Goal: Task Accomplishment & Management: Manage account settings

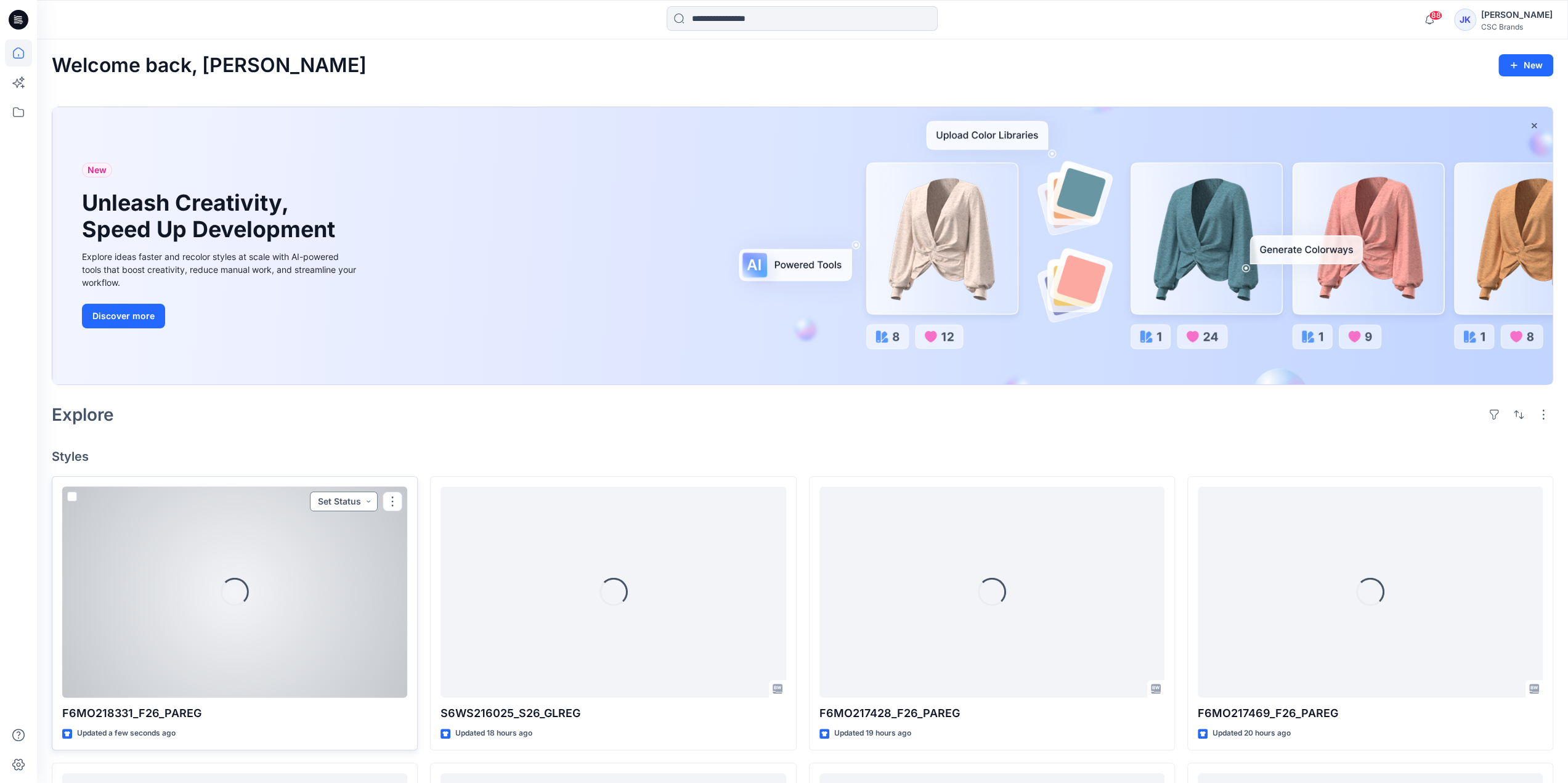
click at [356, 503] on button "Set Status" at bounding box center [344, 502] width 68 height 20
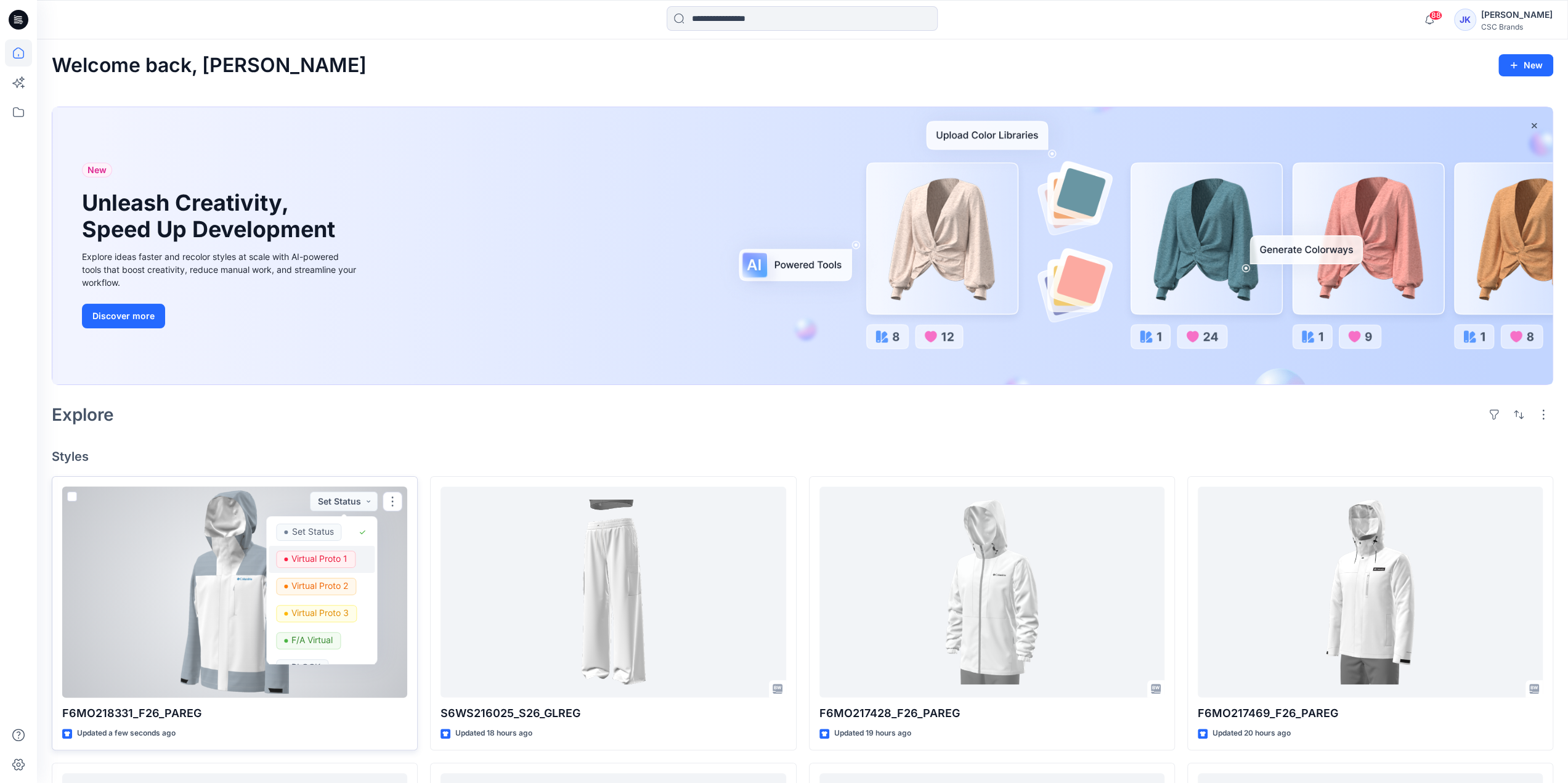
click at [323, 552] on p "Virtual Proto 1" at bounding box center [320, 558] width 56 height 16
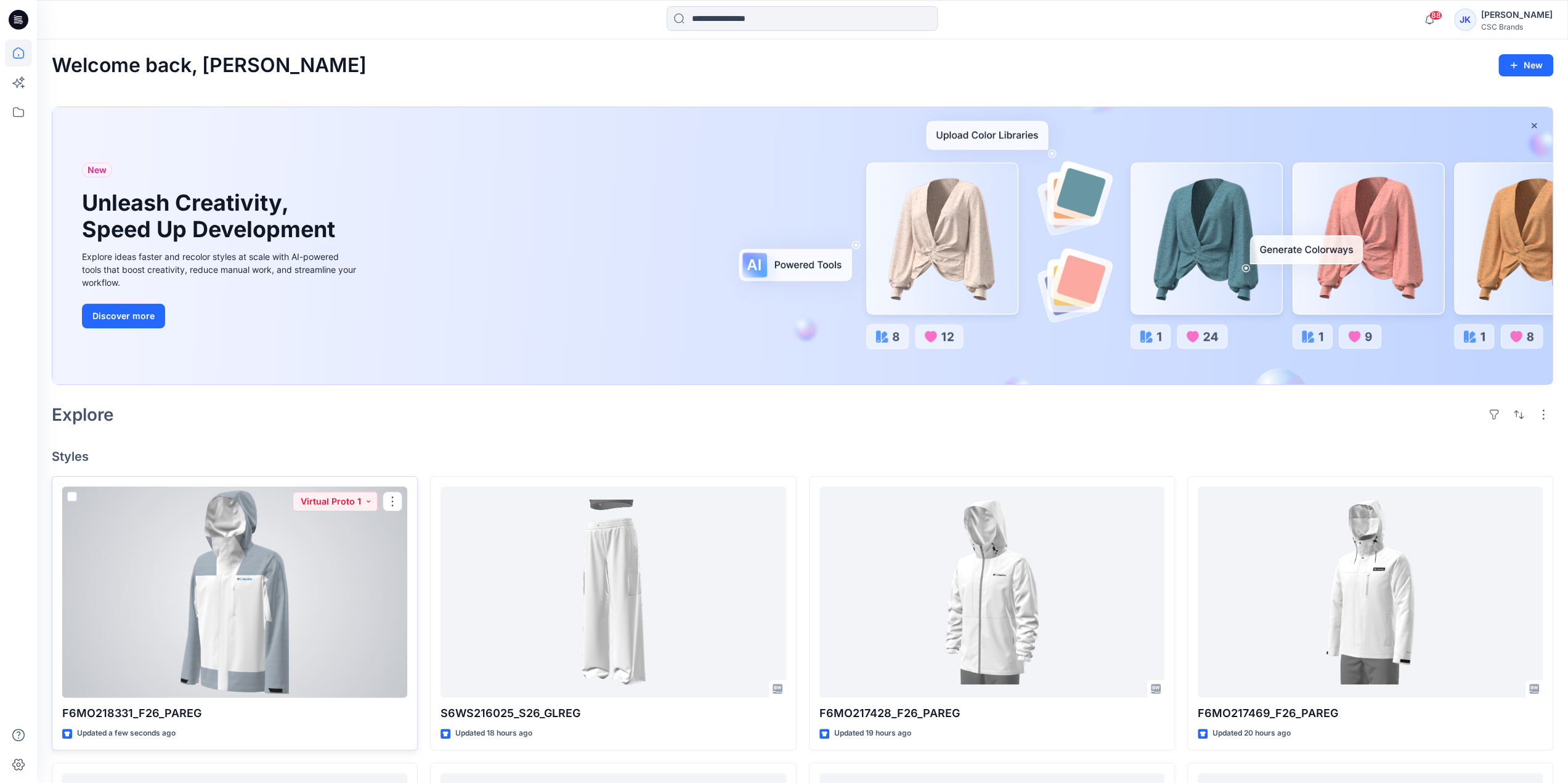
click at [253, 613] on div at bounding box center [234, 593] width 345 height 212
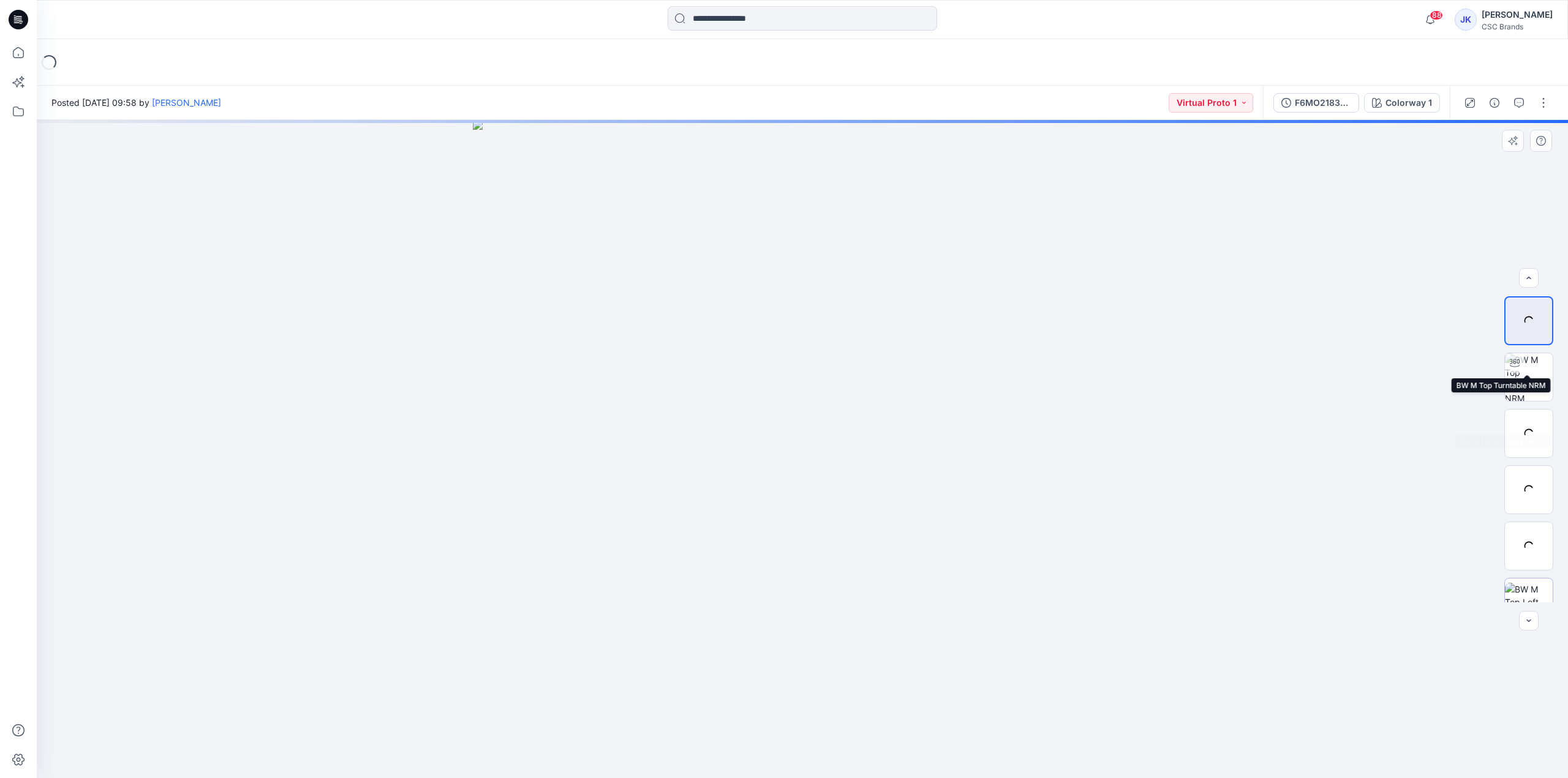
scroll to position [137, 0]
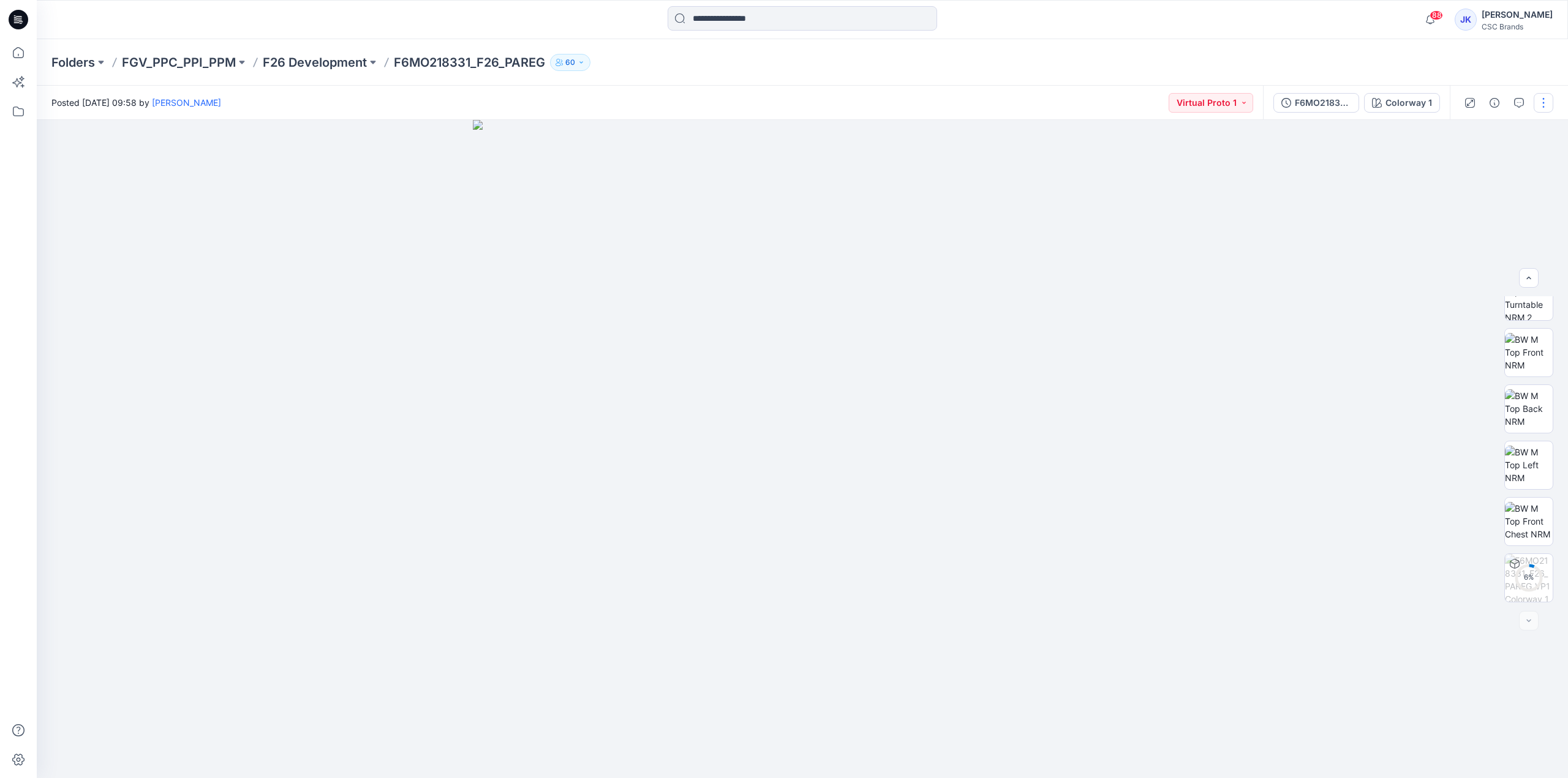
click at [1547, 97] on button "button" at bounding box center [1543, 103] width 20 height 20
click at [1469, 167] on p "Edit" at bounding box center [1464, 166] width 16 height 13
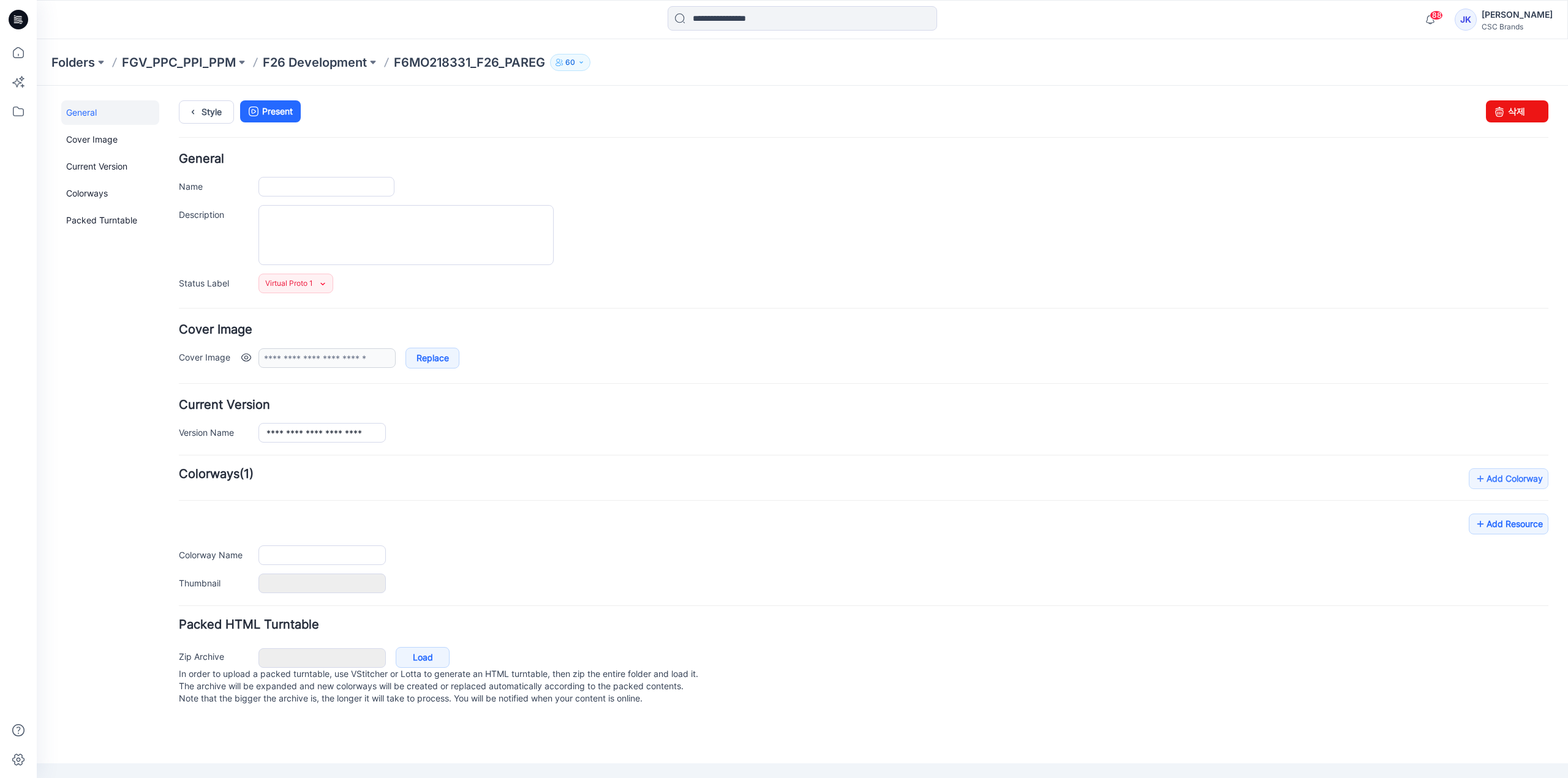
type input "**********"
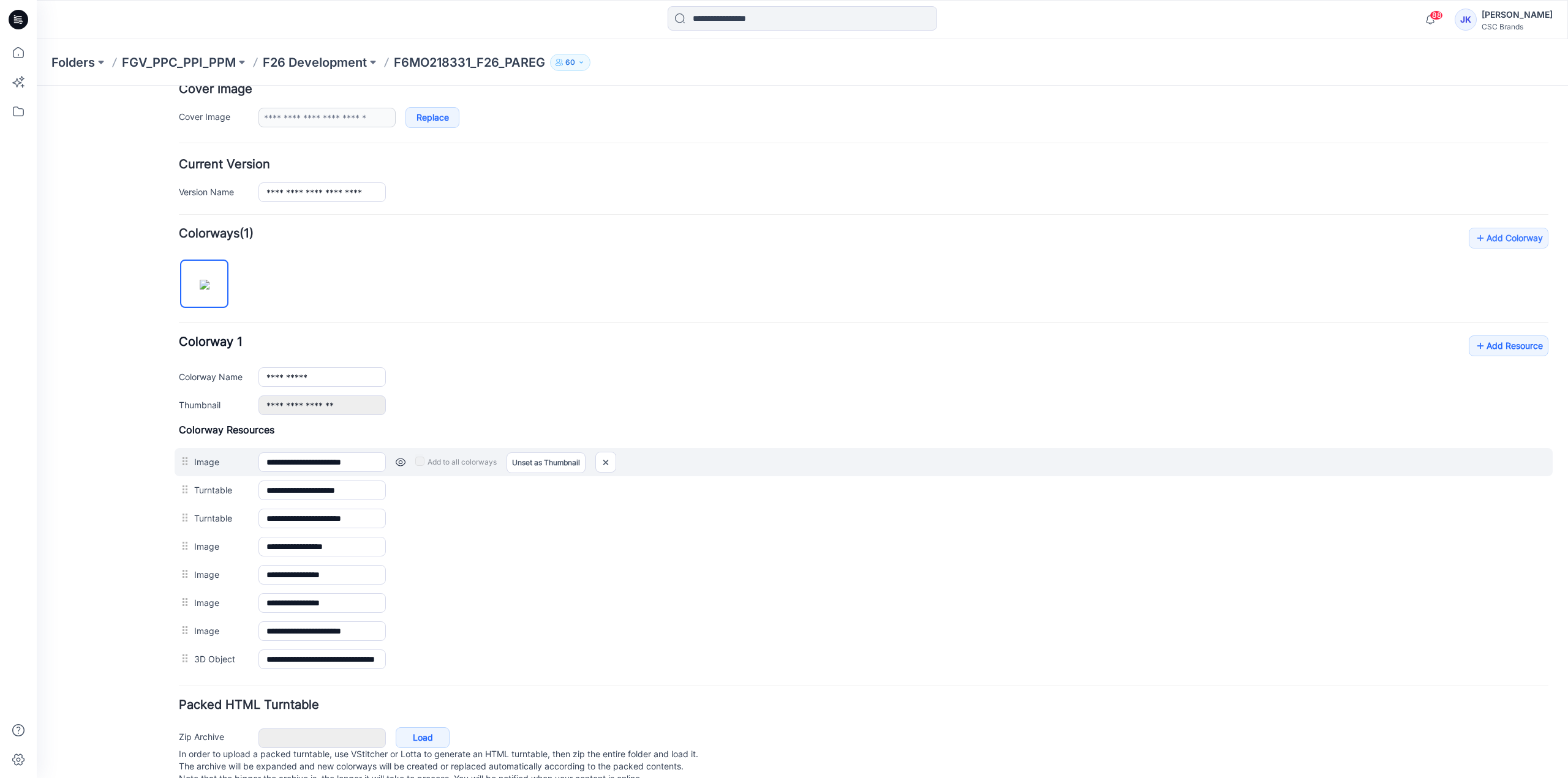
scroll to position [245, 0]
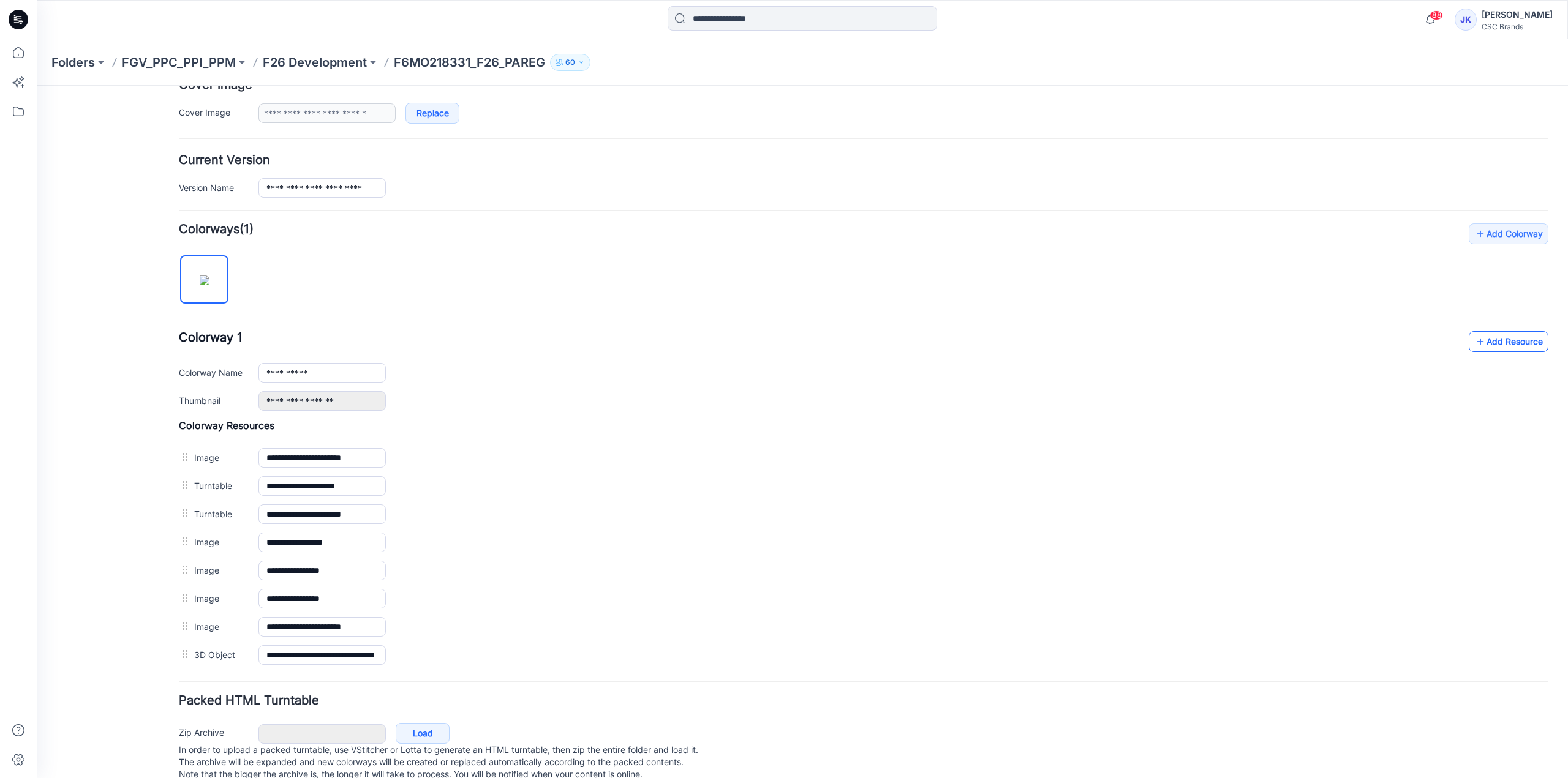
click at [1474, 344] on icon at bounding box center [1480, 342] width 12 height 20
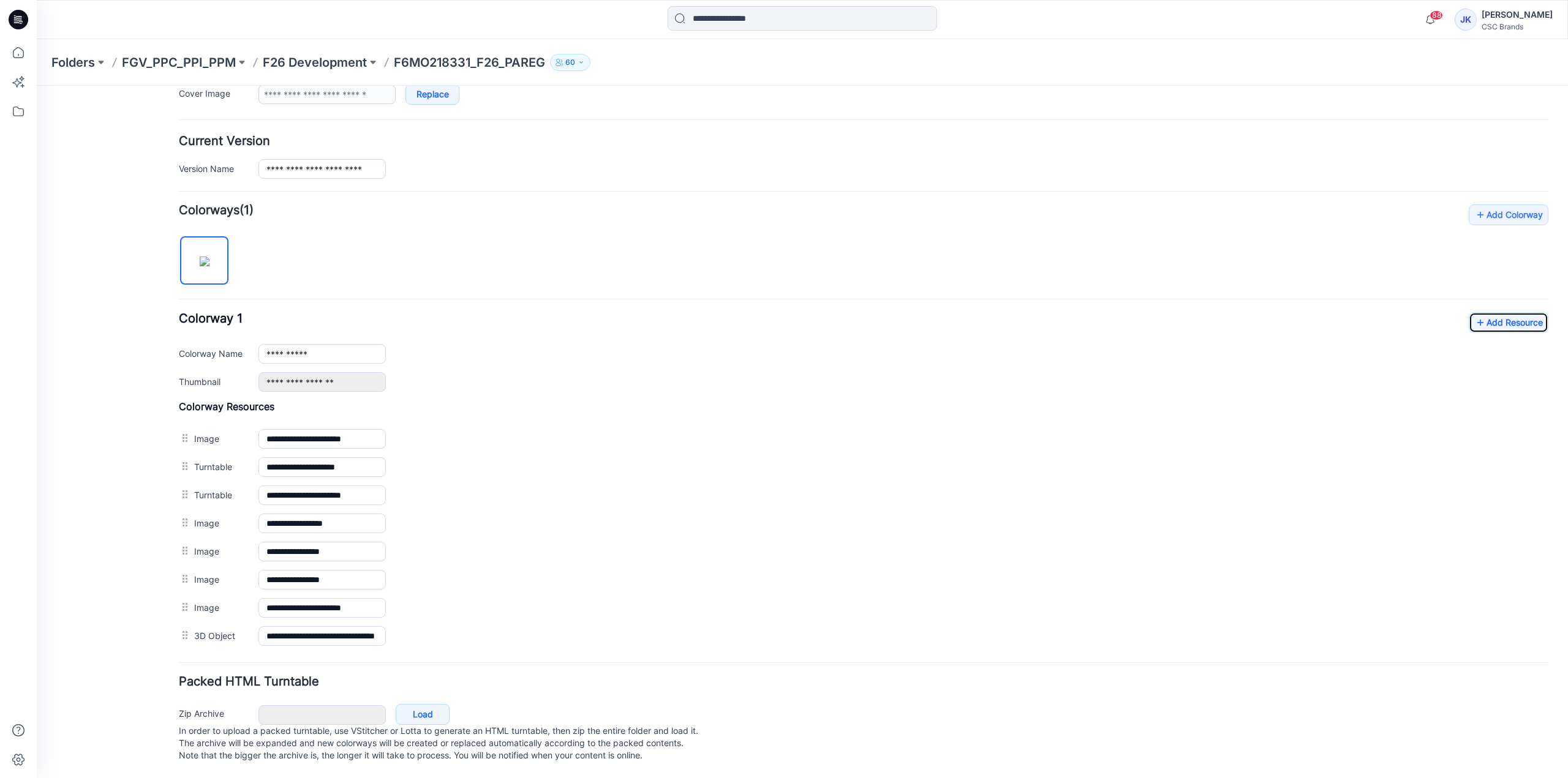
scroll to position [269, 0]
click at [1529, 312] on link "Add Resource" at bounding box center [1508, 322] width 80 height 21
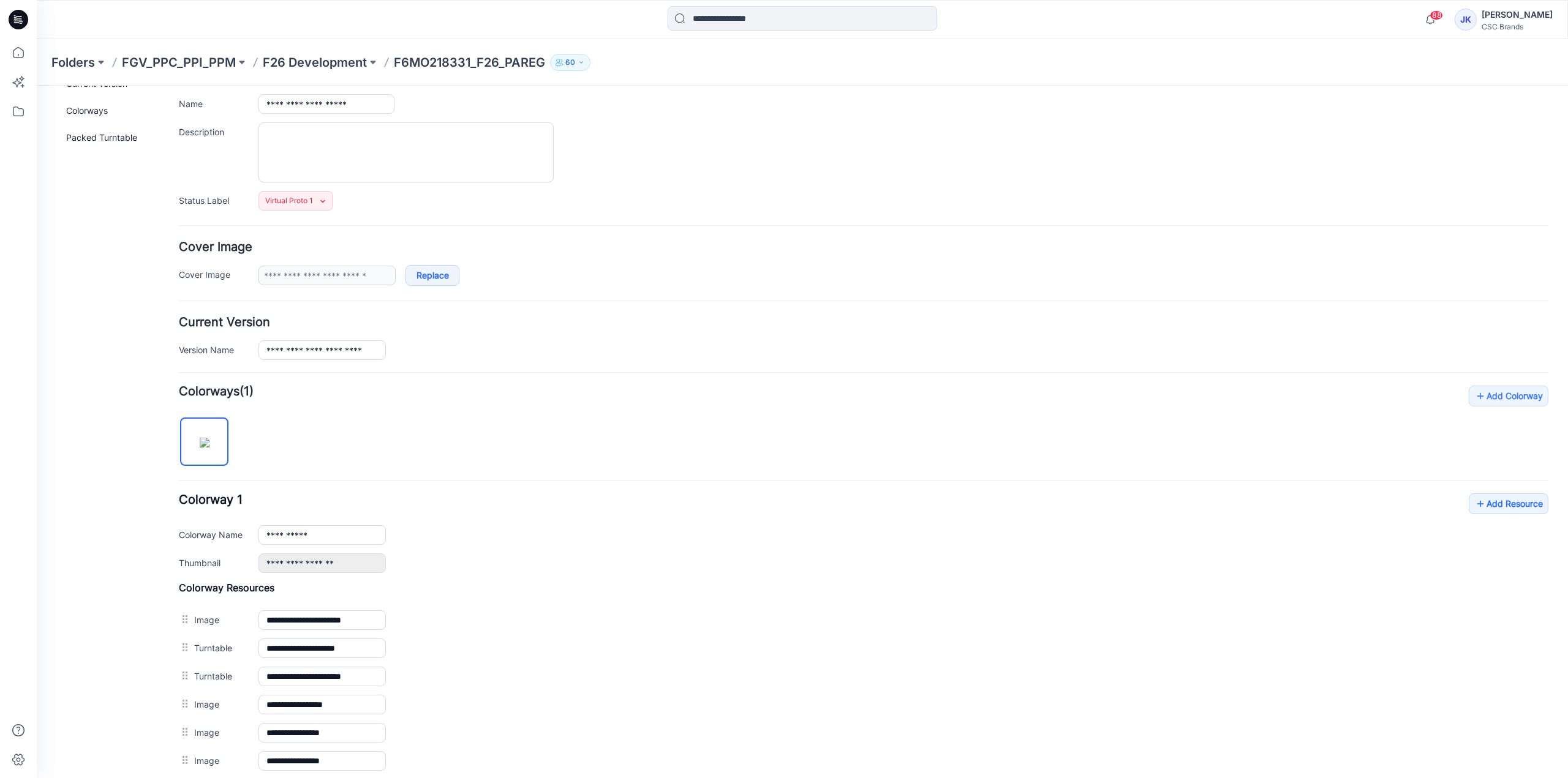
scroll to position [0, 0]
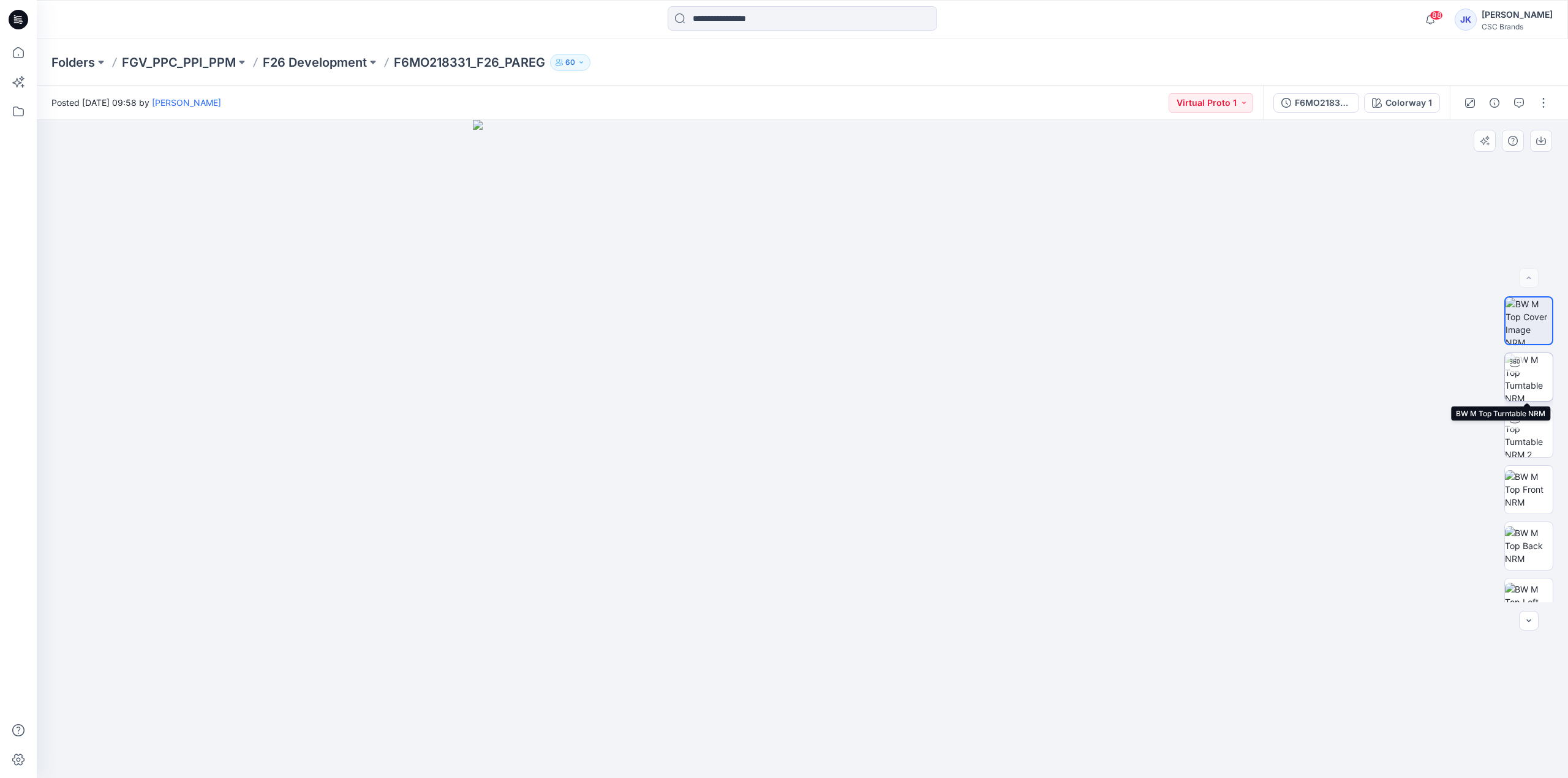
click at [1520, 386] on img at bounding box center [1529, 377] width 48 height 48
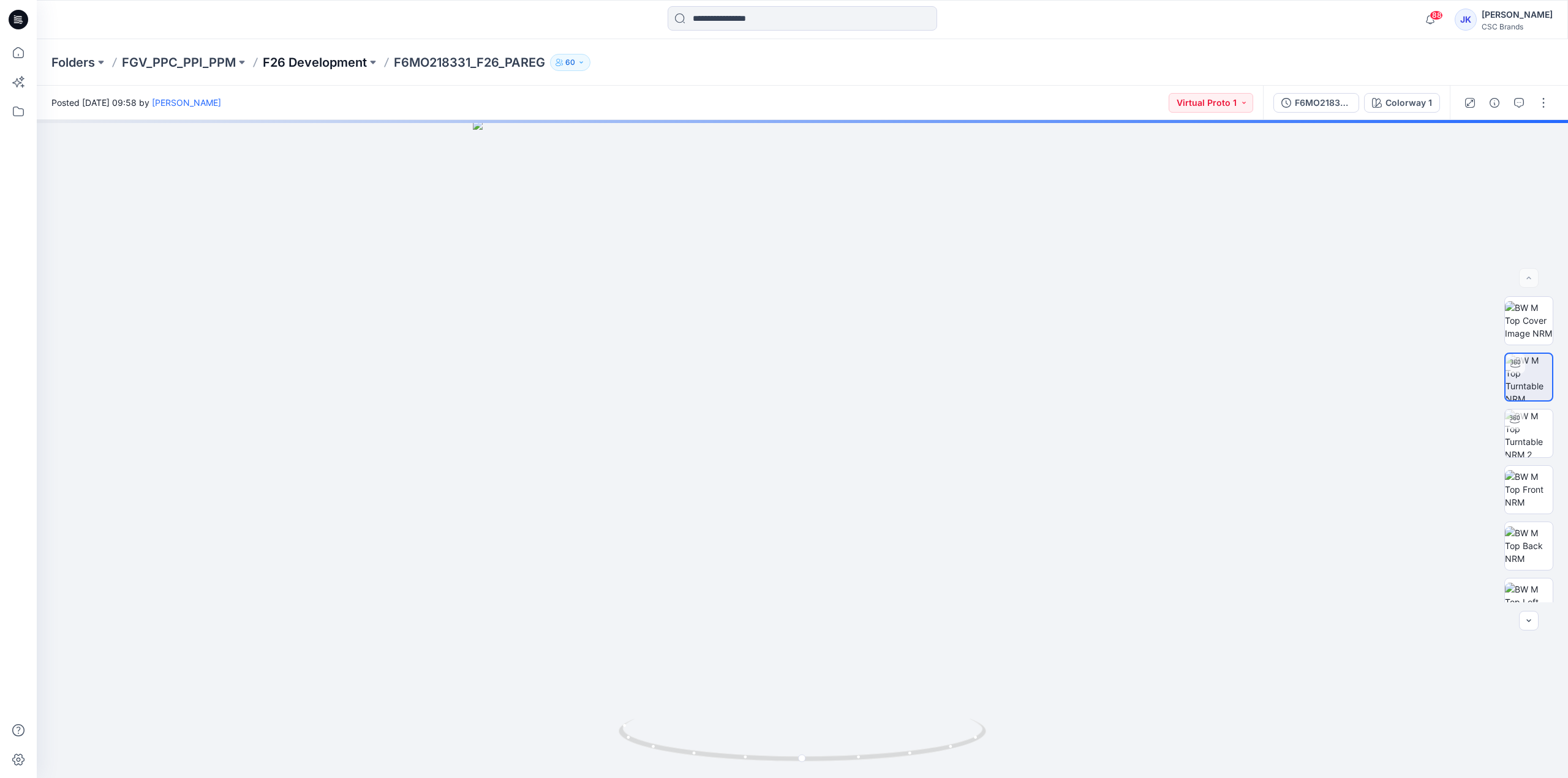
click at [306, 64] on p "F26 Development" at bounding box center [315, 62] width 104 height 17
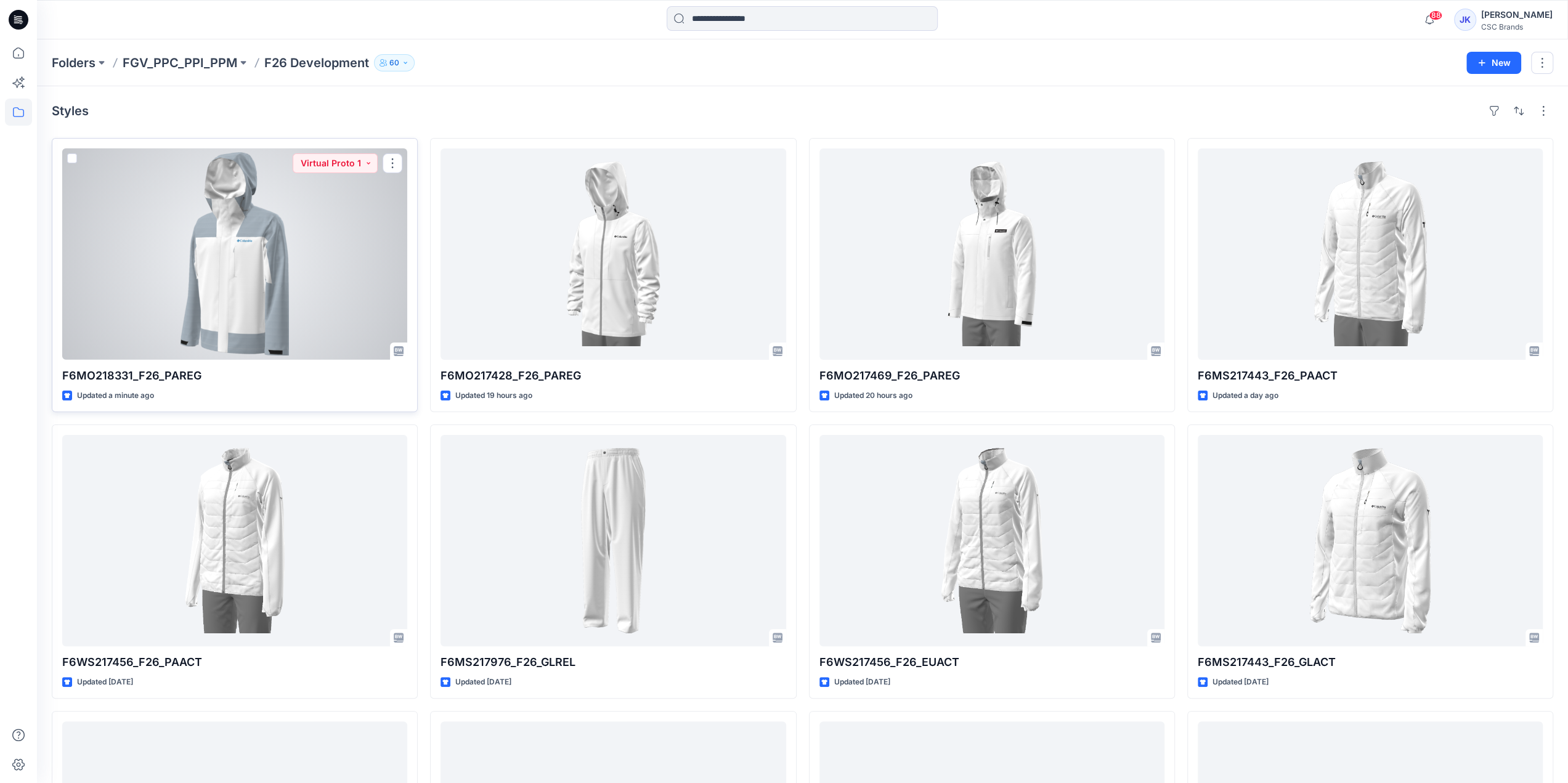
click at [347, 290] on div at bounding box center [234, 255] width 345 height 212
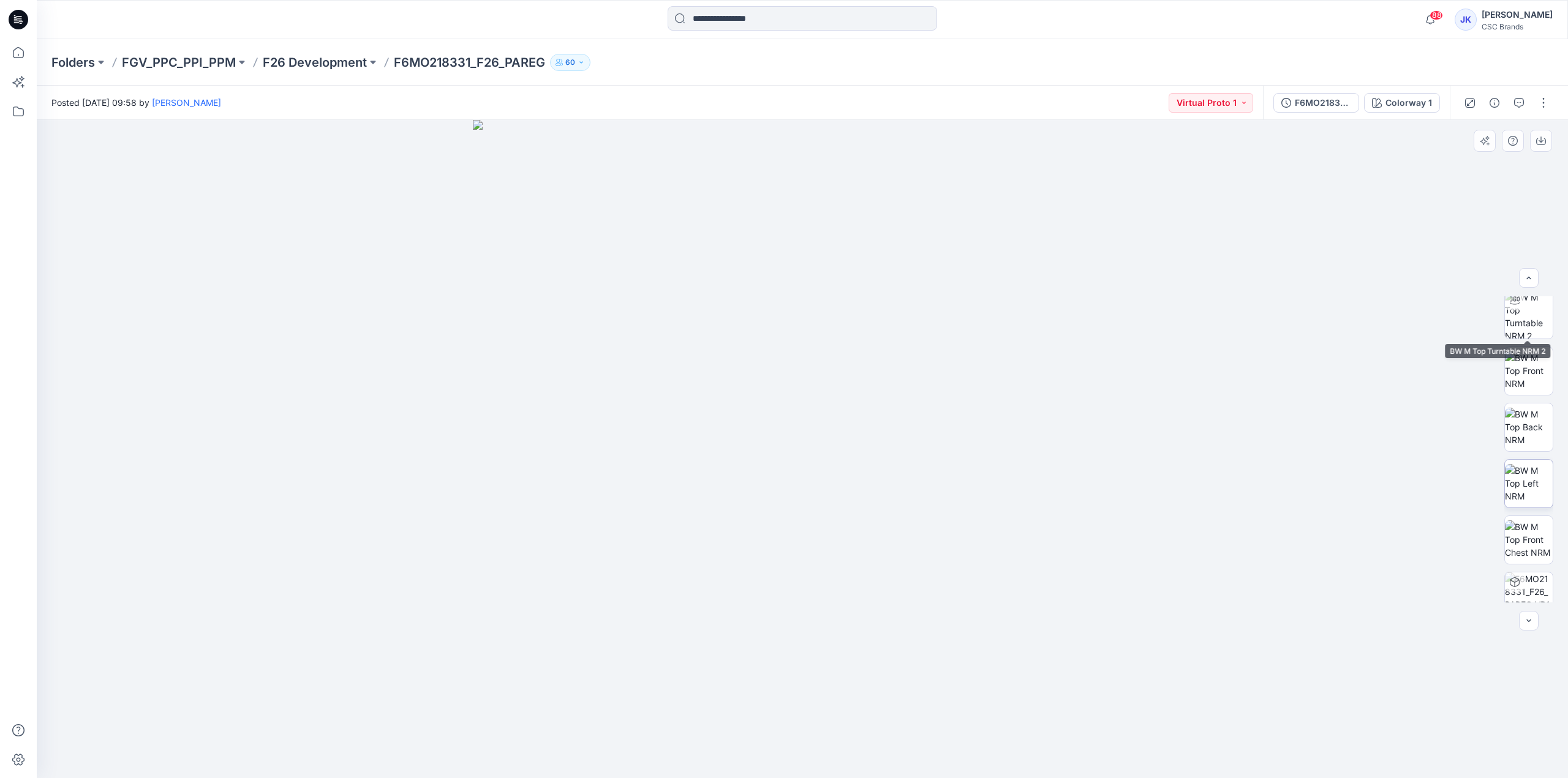
scroll to position [193, 0]
click at [340, 65] on p "F26 Development" at bounding box center [315, 62] width 104 height 17
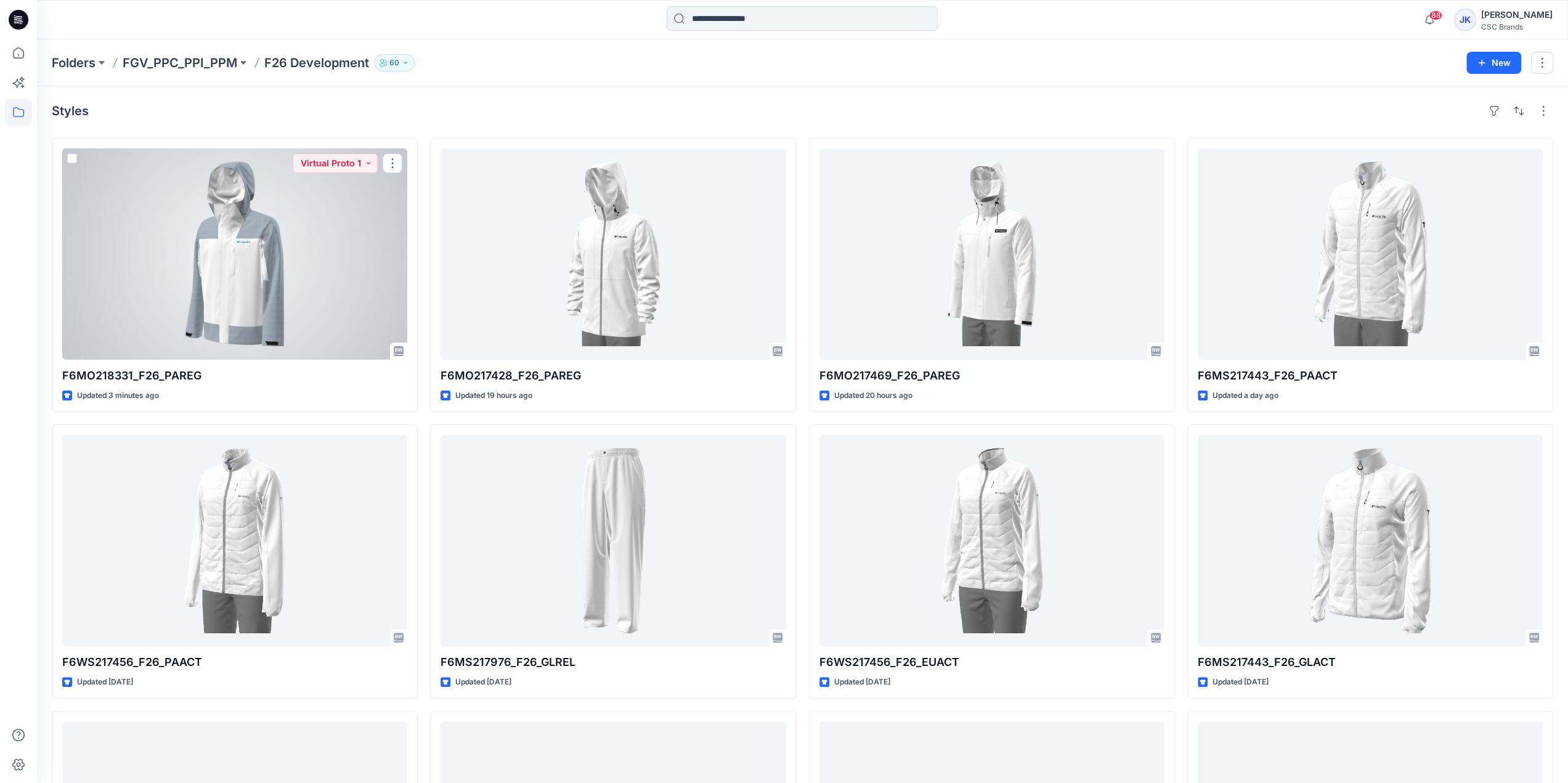
click at [318, 232] on div at bounding box center [234, 255] width 345 height 212
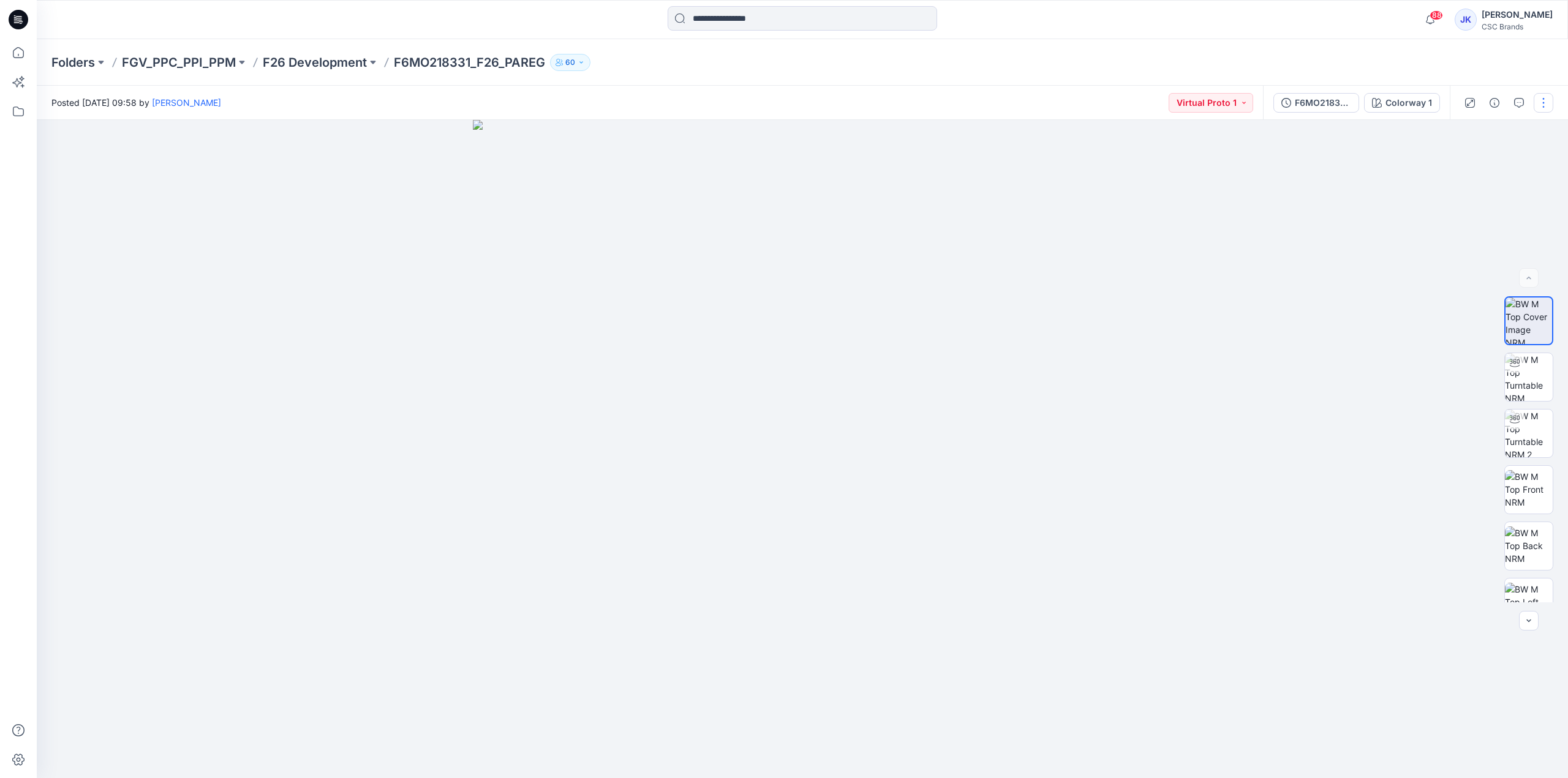
click at [1541, 102] on button "button" at bounding box center [1543, 103] width 20 height 20
click at [1473, 164] on button "Edit" at bounding box center [1492, 166] width 113 height 23
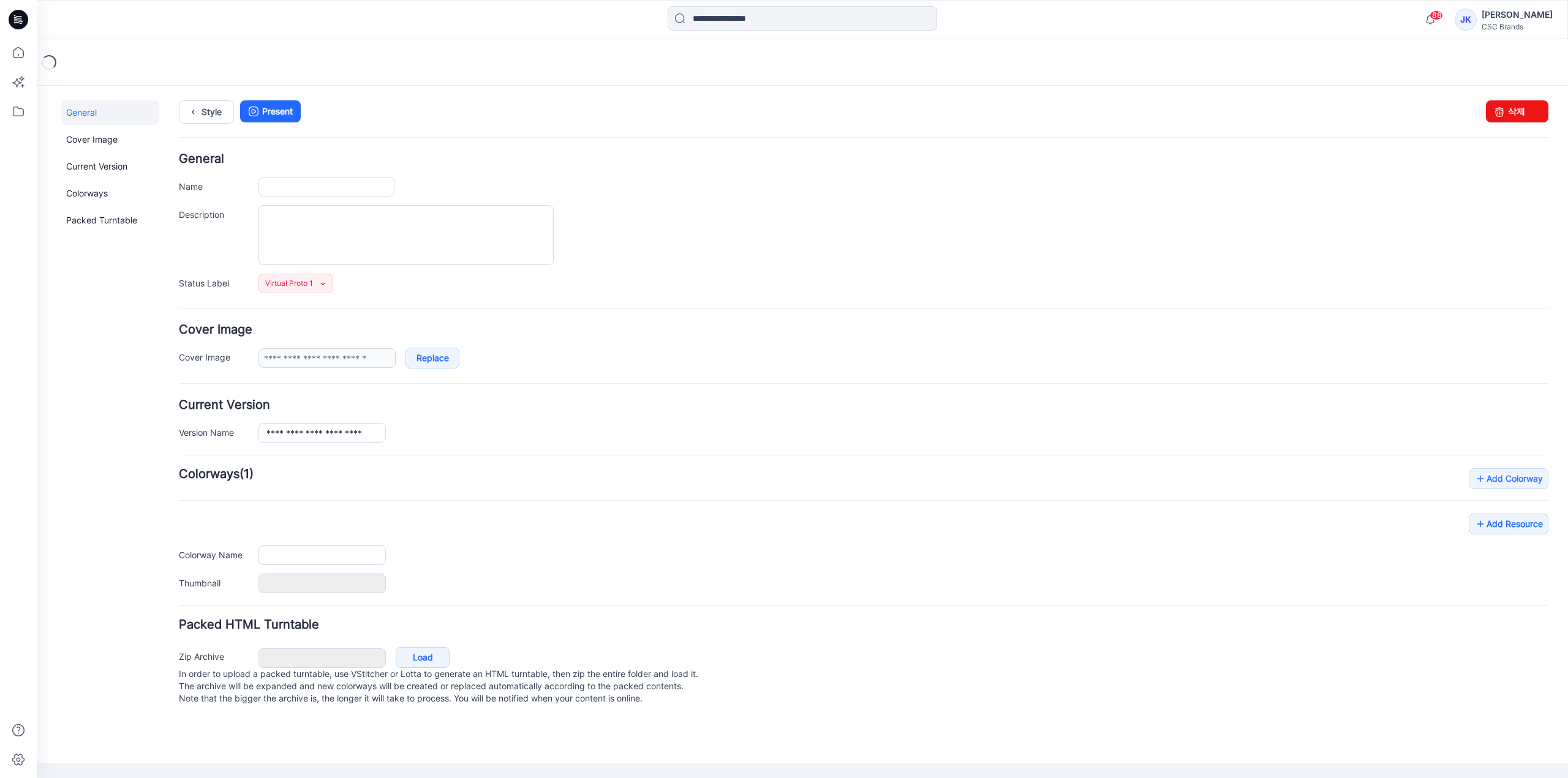
type input "**********"
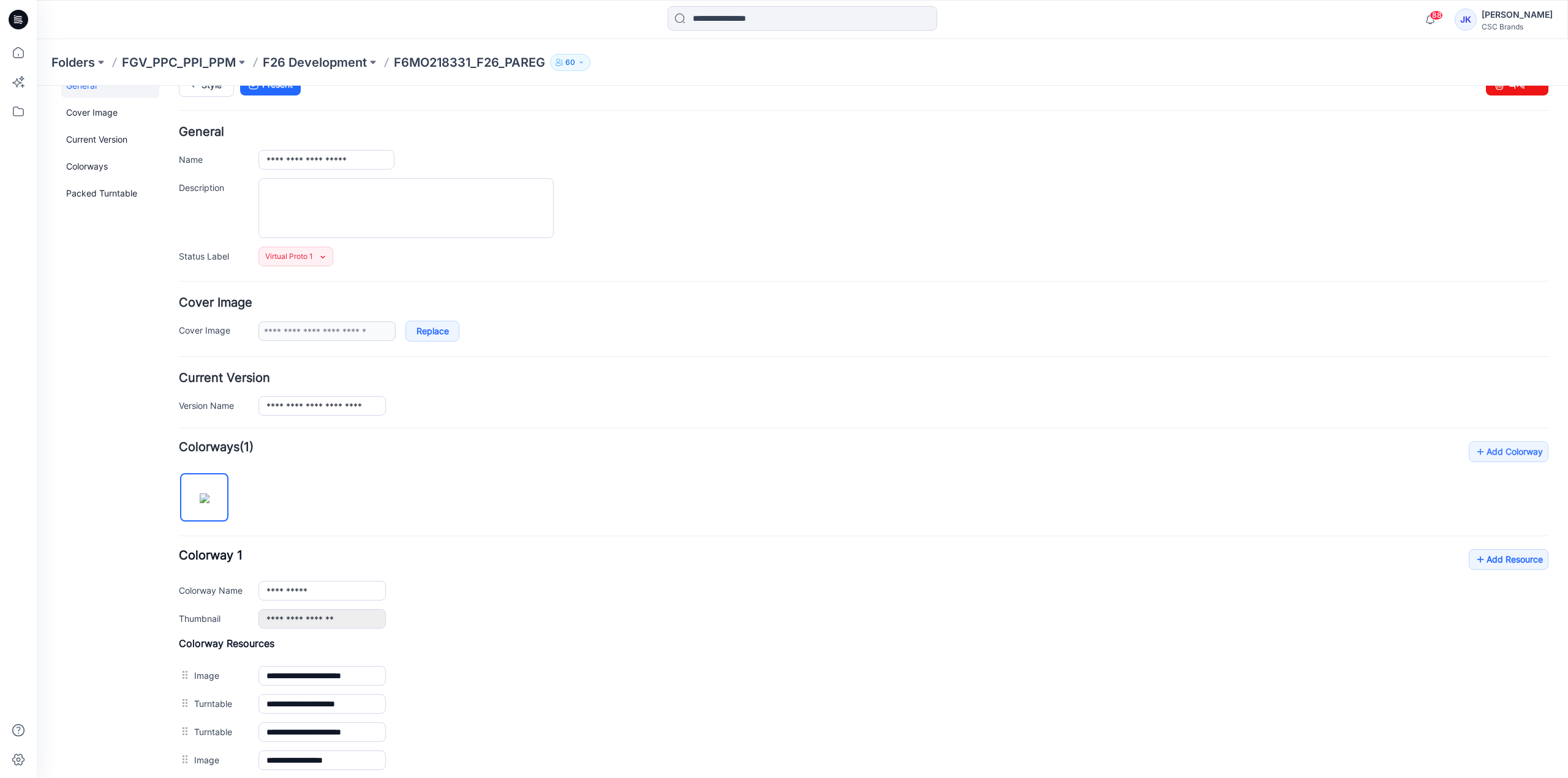
scroll to position [297, 0]
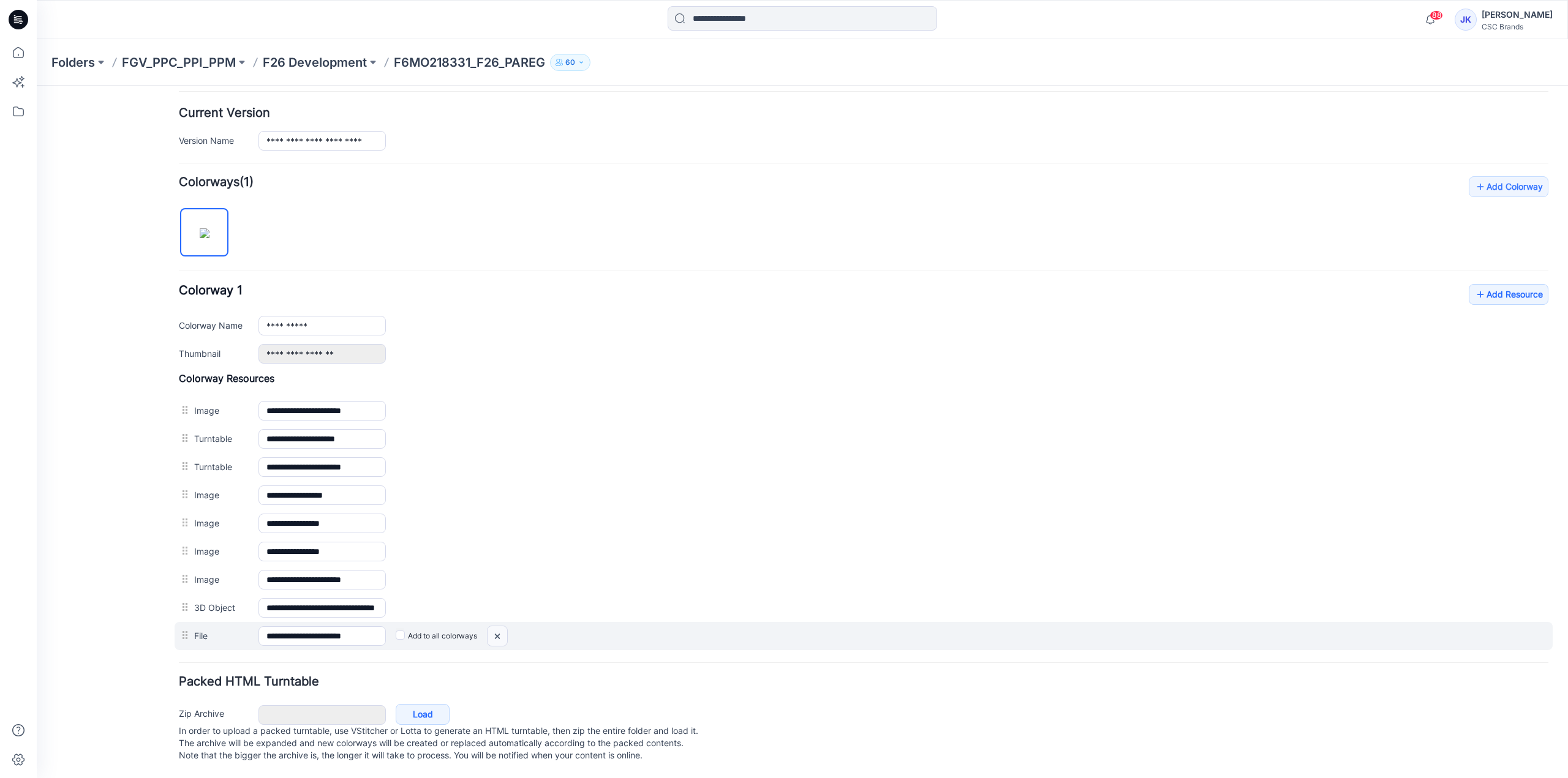
click at [37, 85] on img at bounding box center [37, 85] width 0 height 0
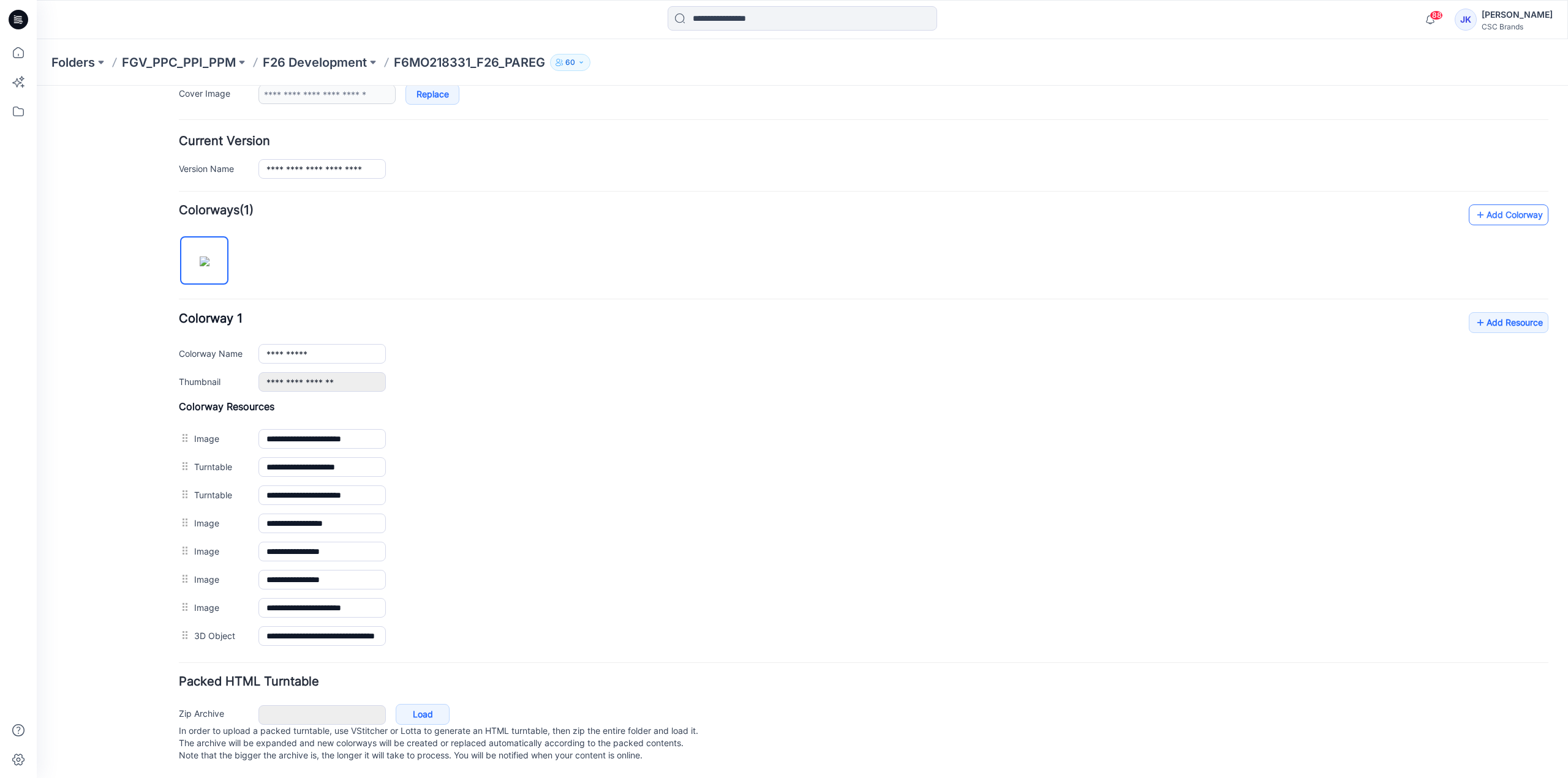
scroll to position [269, 0]
click at [1492, 312] on link "Add Resource" at bounding box center [1508, 322] width 80 height 21
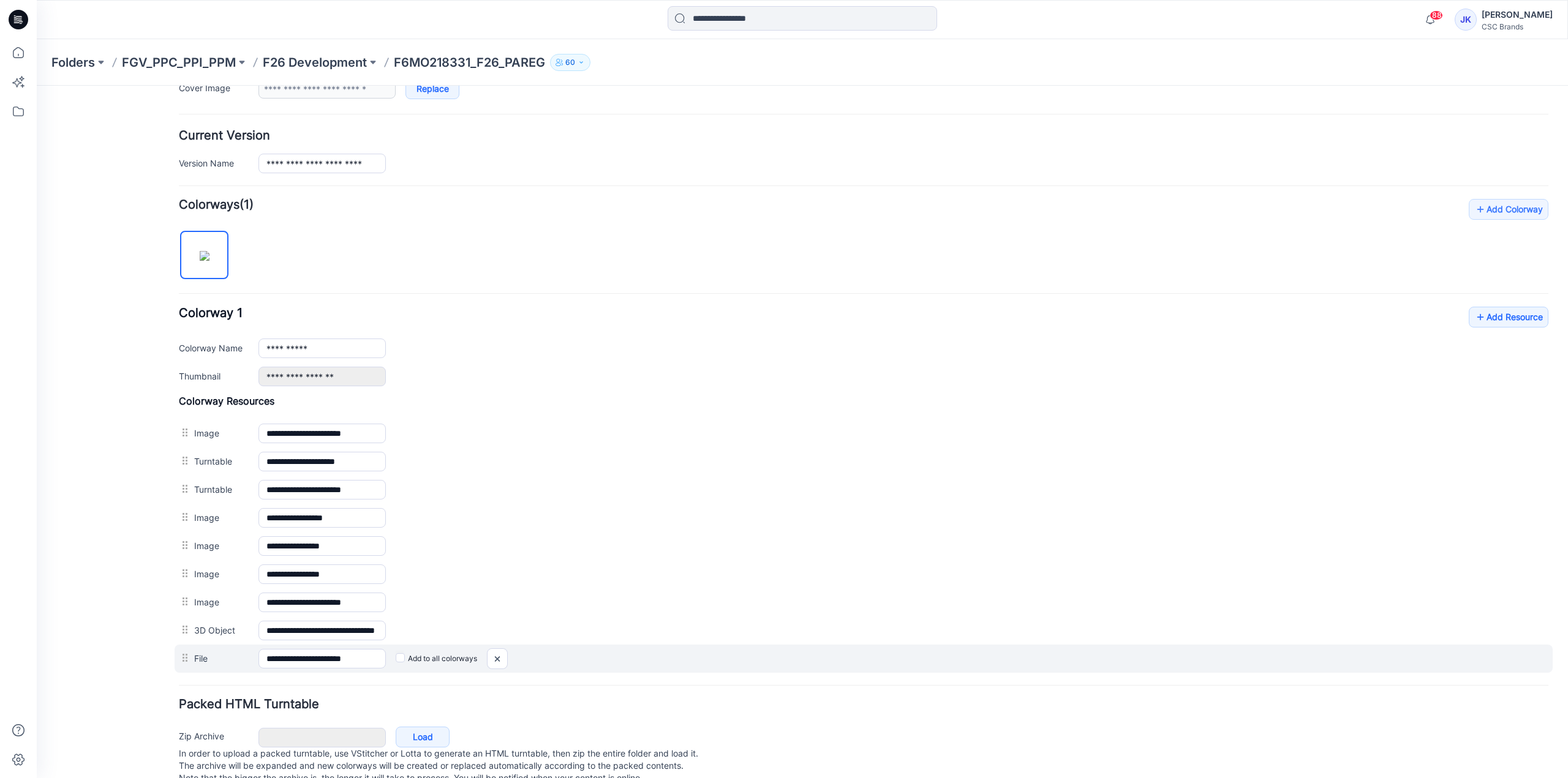
click at [37, 85] on label "Add to all colorways" at bounding box center [37, 85] width 0 height 0
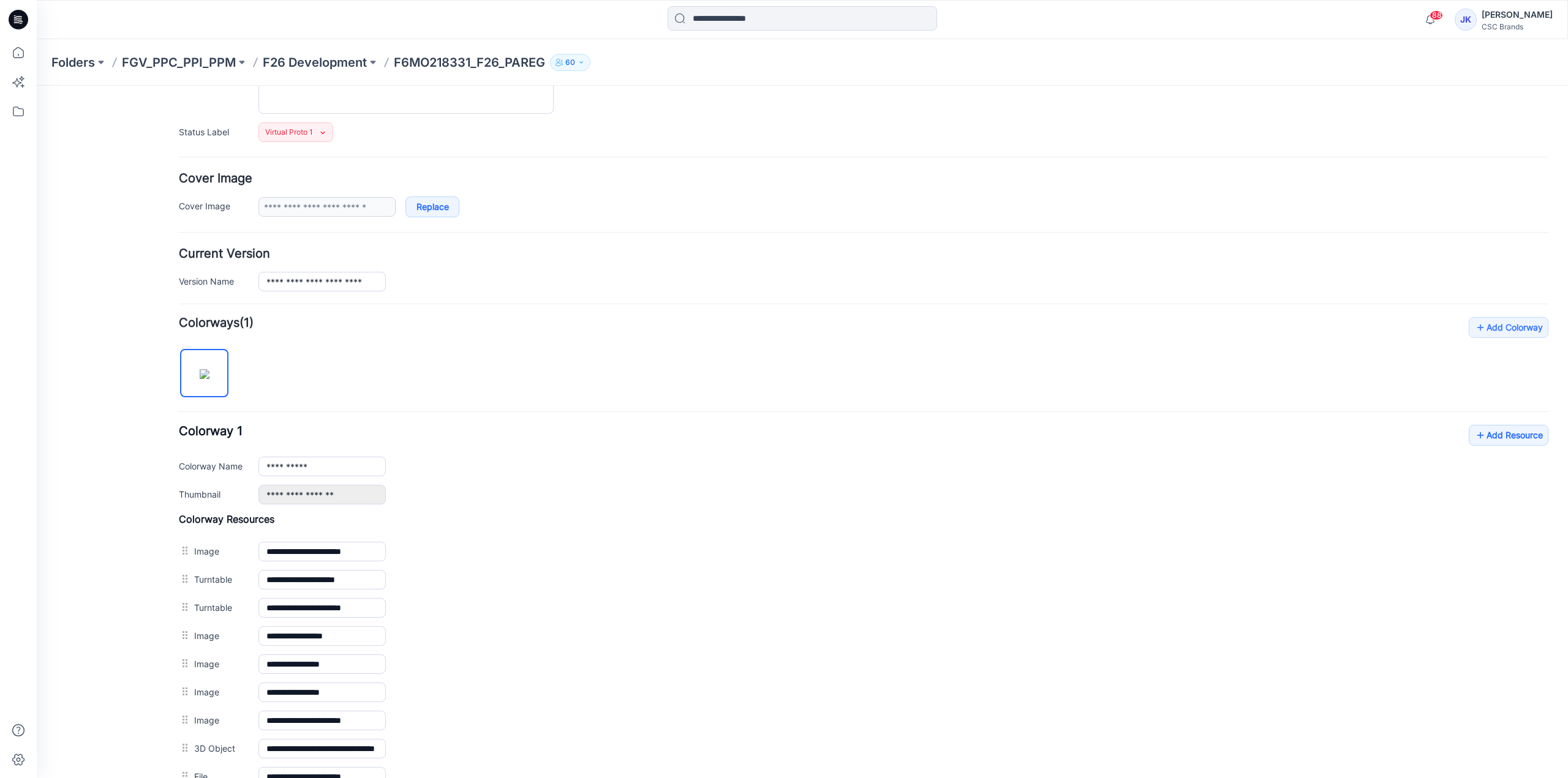
scroll to position [0, 0]
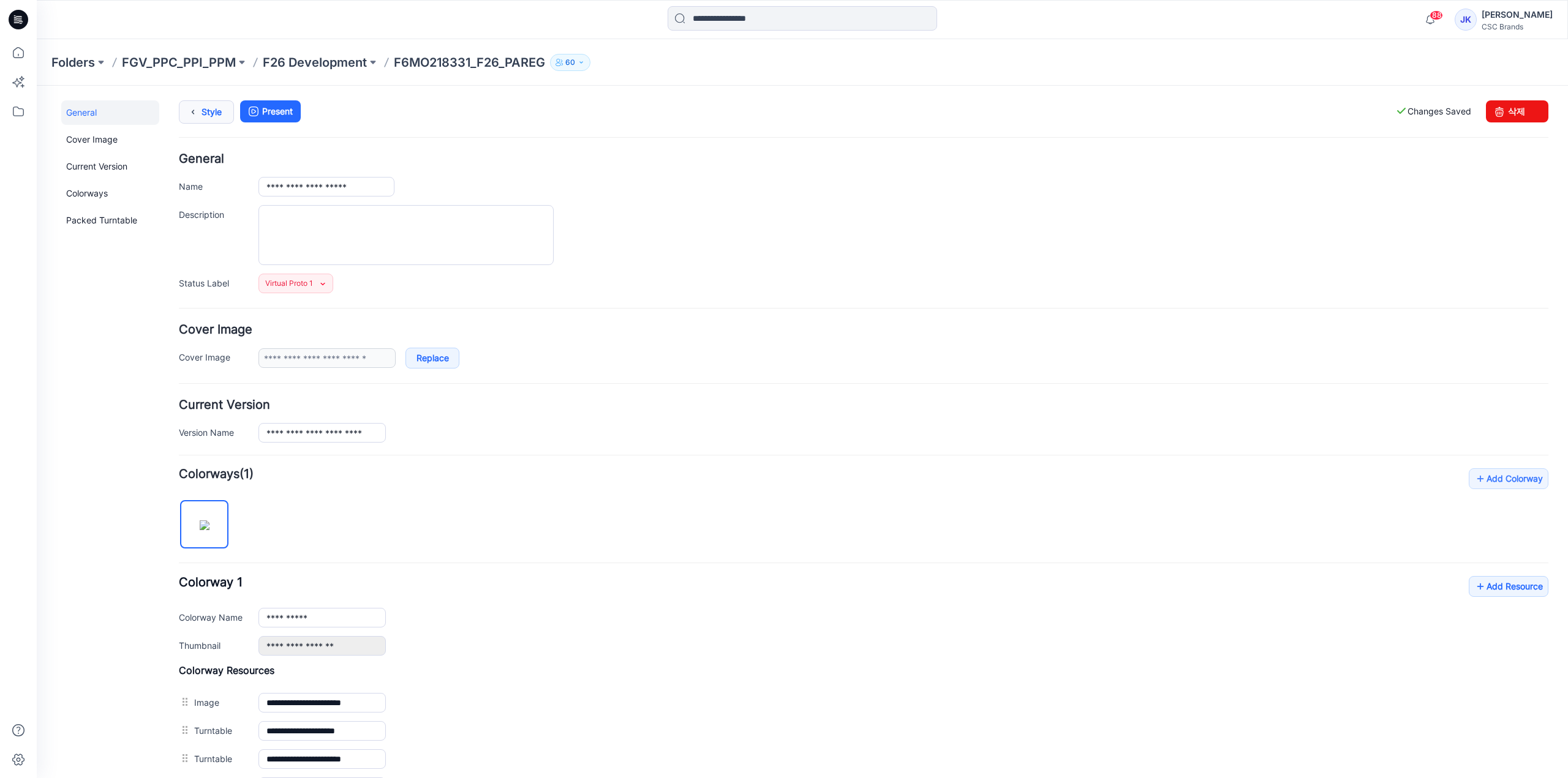
click at [191, 111] on icon at bounding box center [192, 112] width 17 height 22
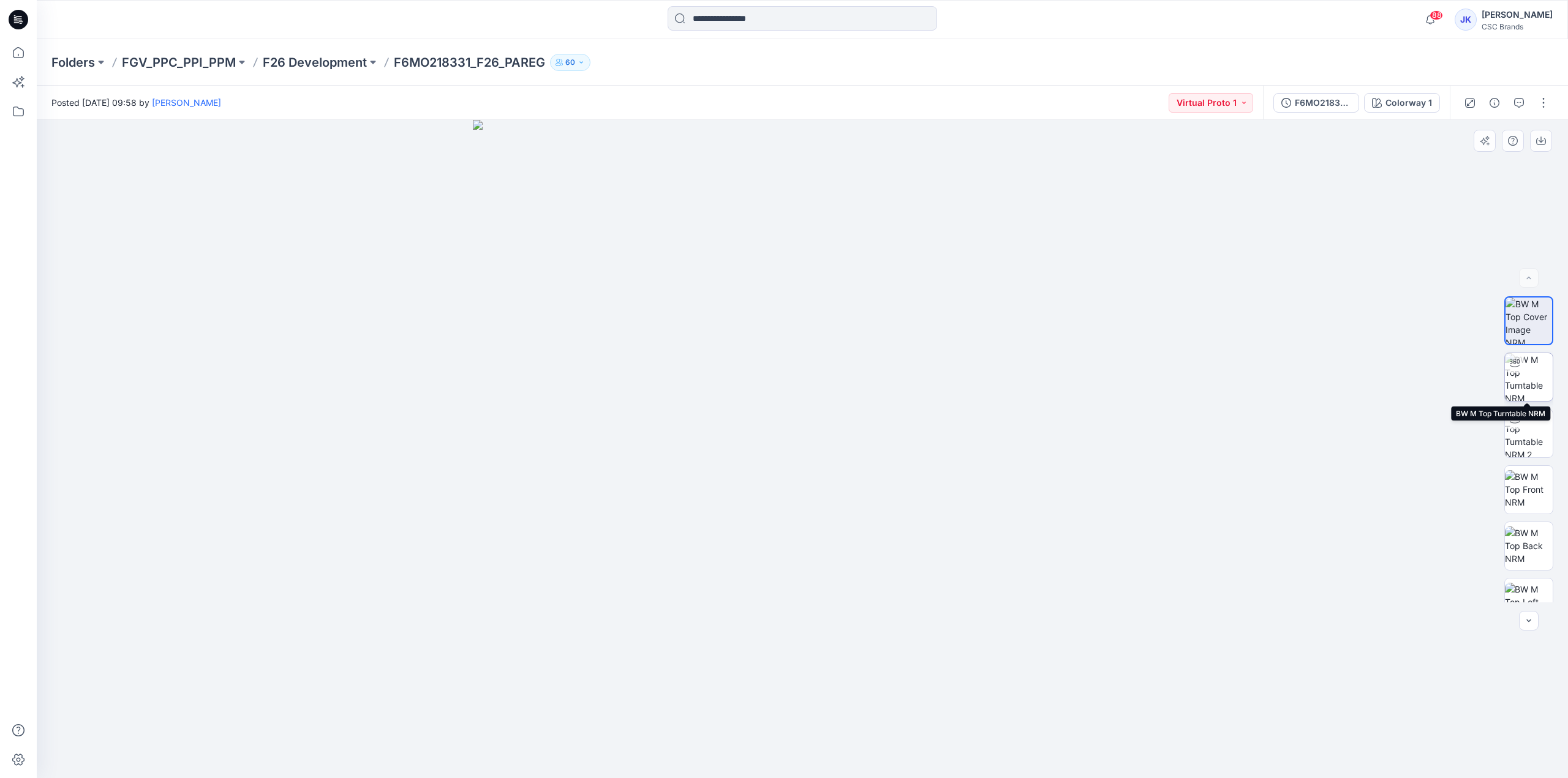
click at [1534, 393] on img at bounding box center [1529, 377] width 48 height 48
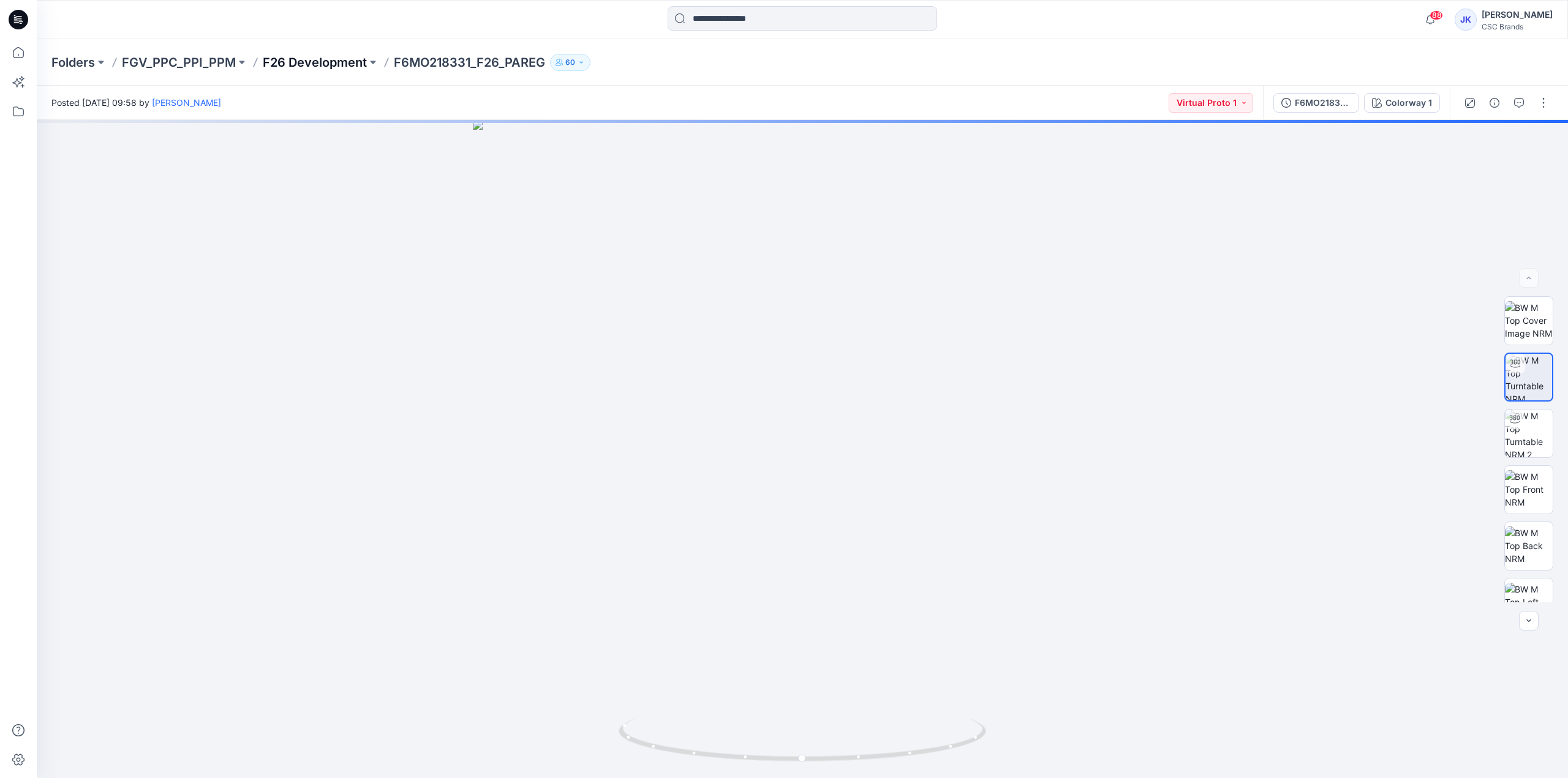
click at [297, 68] on p "F26 Development" at bounding box center [315, 62] width 104 height 17
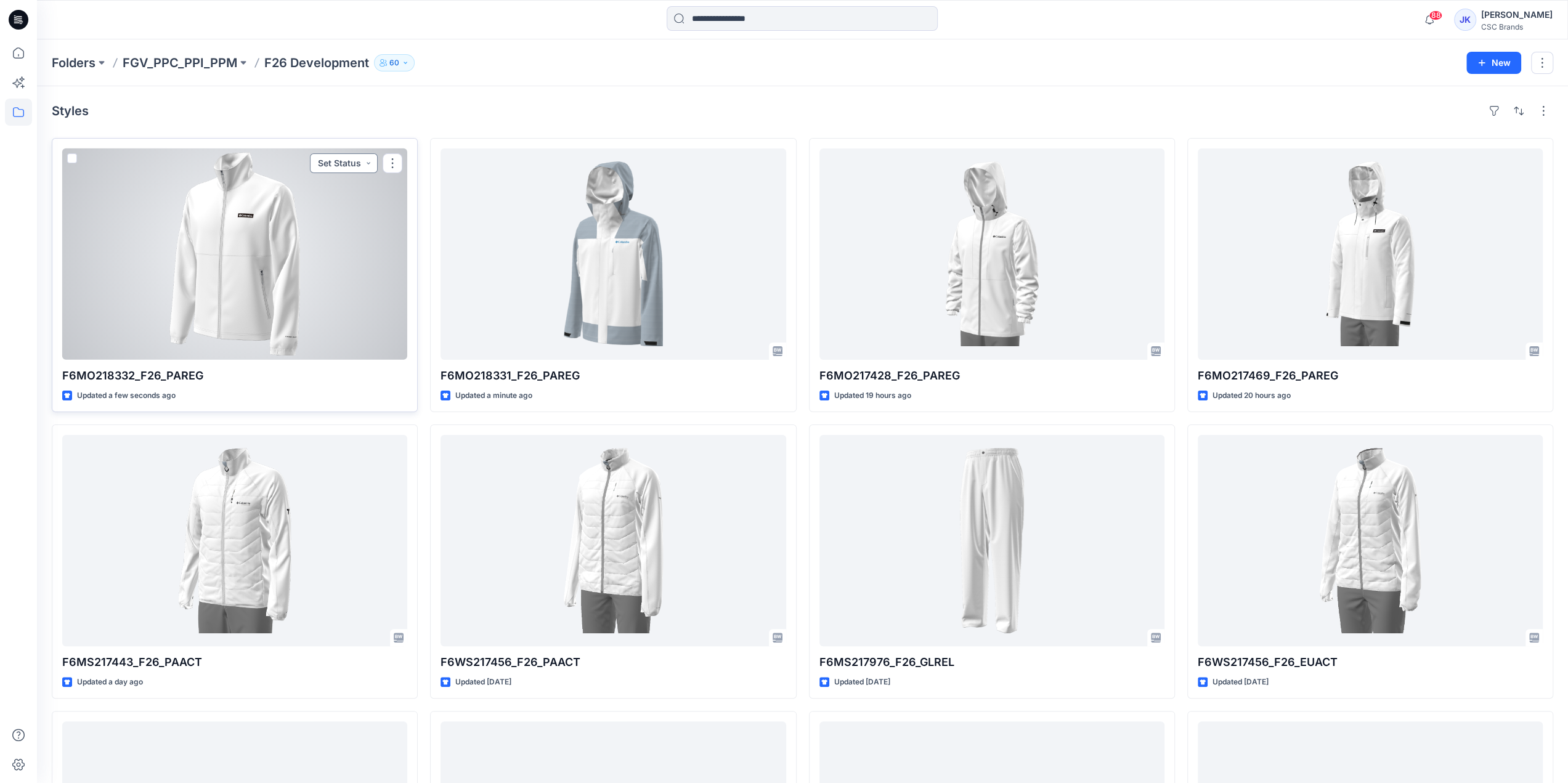
click at [346, 156] on button "Set Status" at bounding box center [344, 164] width 68 height 20
click at [345, 217] on p "Virtual Proto 1" at bounding box center [320, 220] width 56 height 16
click at [286, 278] on div at bounding box center [234, 255] width 345 height 212
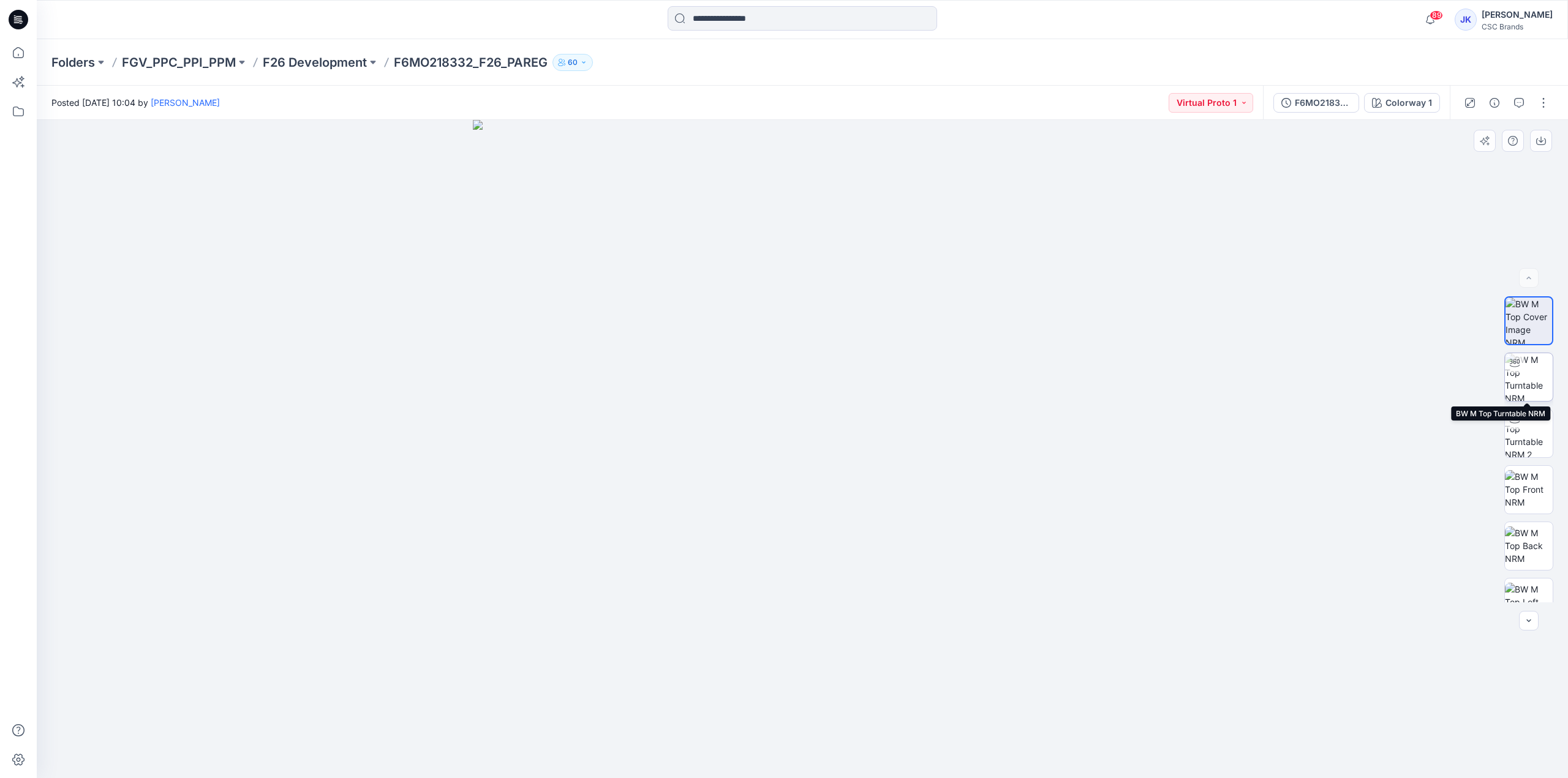
click at [1522, 385] on img at bounding box center [1529, 377] width 48 height 48
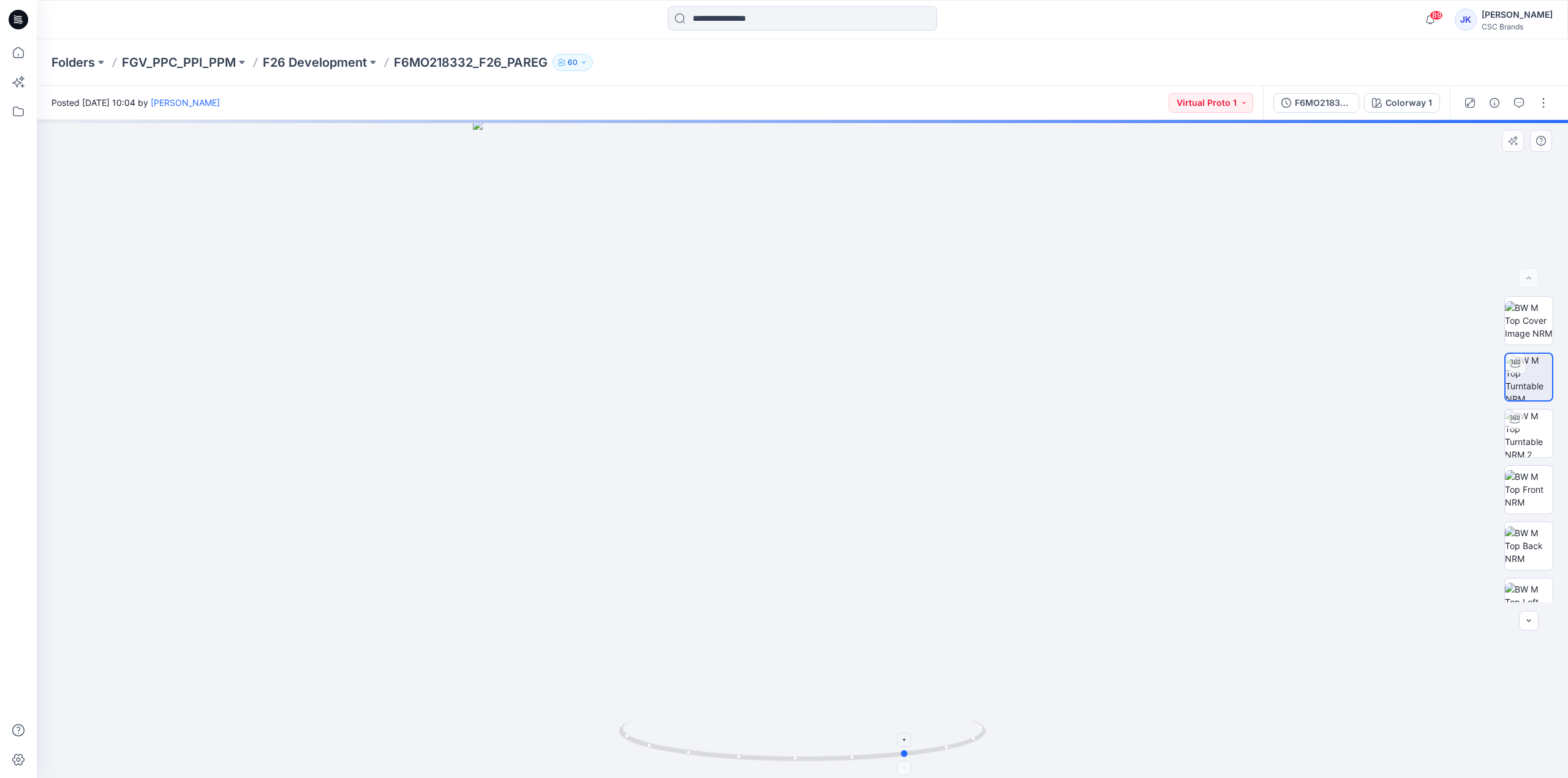
drag, startPoint x: 975, startPoint y: 748, endPoint x: 713, endPoint y: 753, distance: 262.0
click at [713, 753] on icon at bounding box center [804, 742] width 371 height 46
click at [1318, 100] on div "F6MO218332_F26_PAREG_VP1" at bounding box center [1322, 103] width 57 height 13
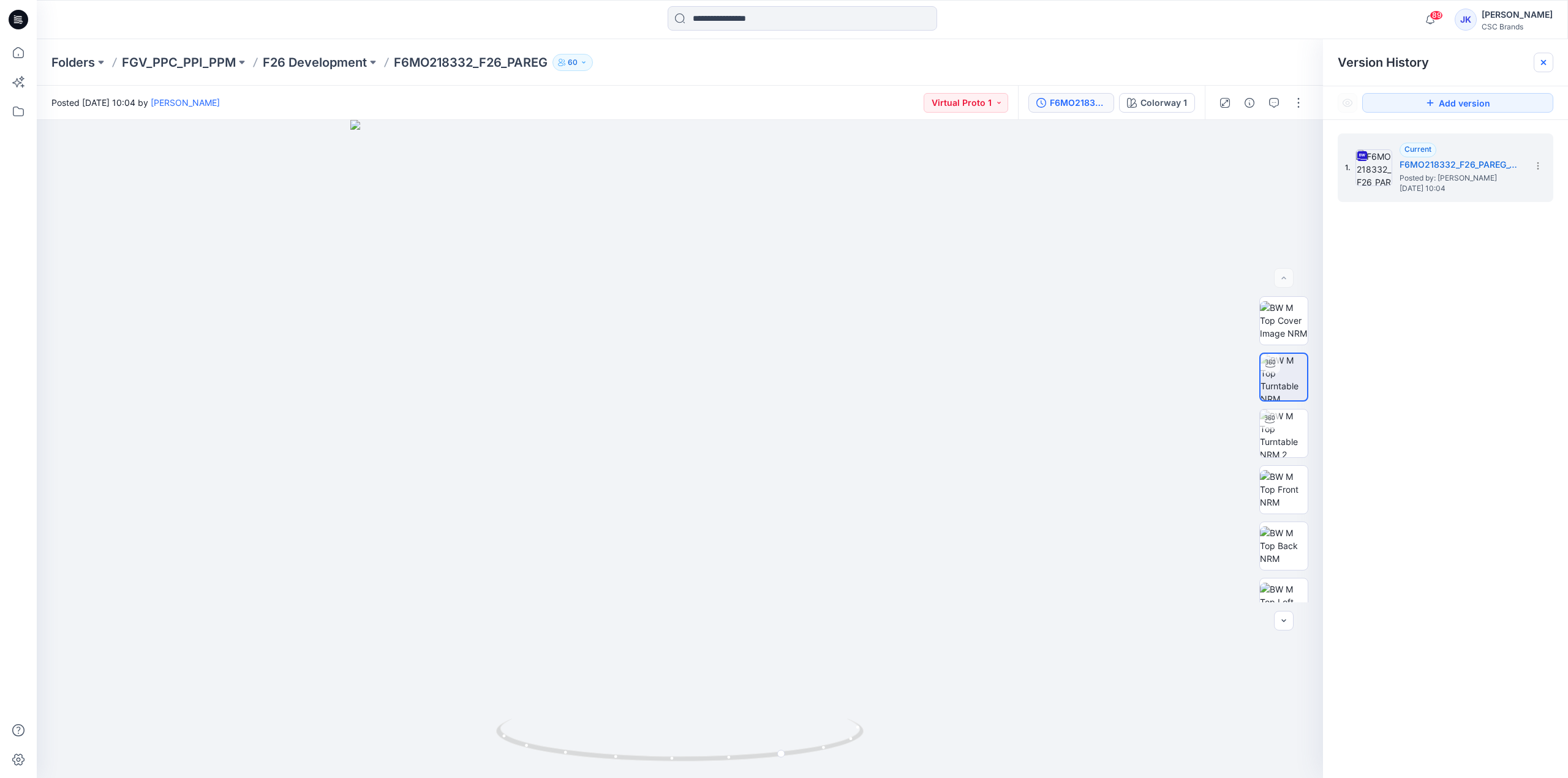
click at [1541, 60] on icon at bounding box center [1543, 62] width 5 height 5
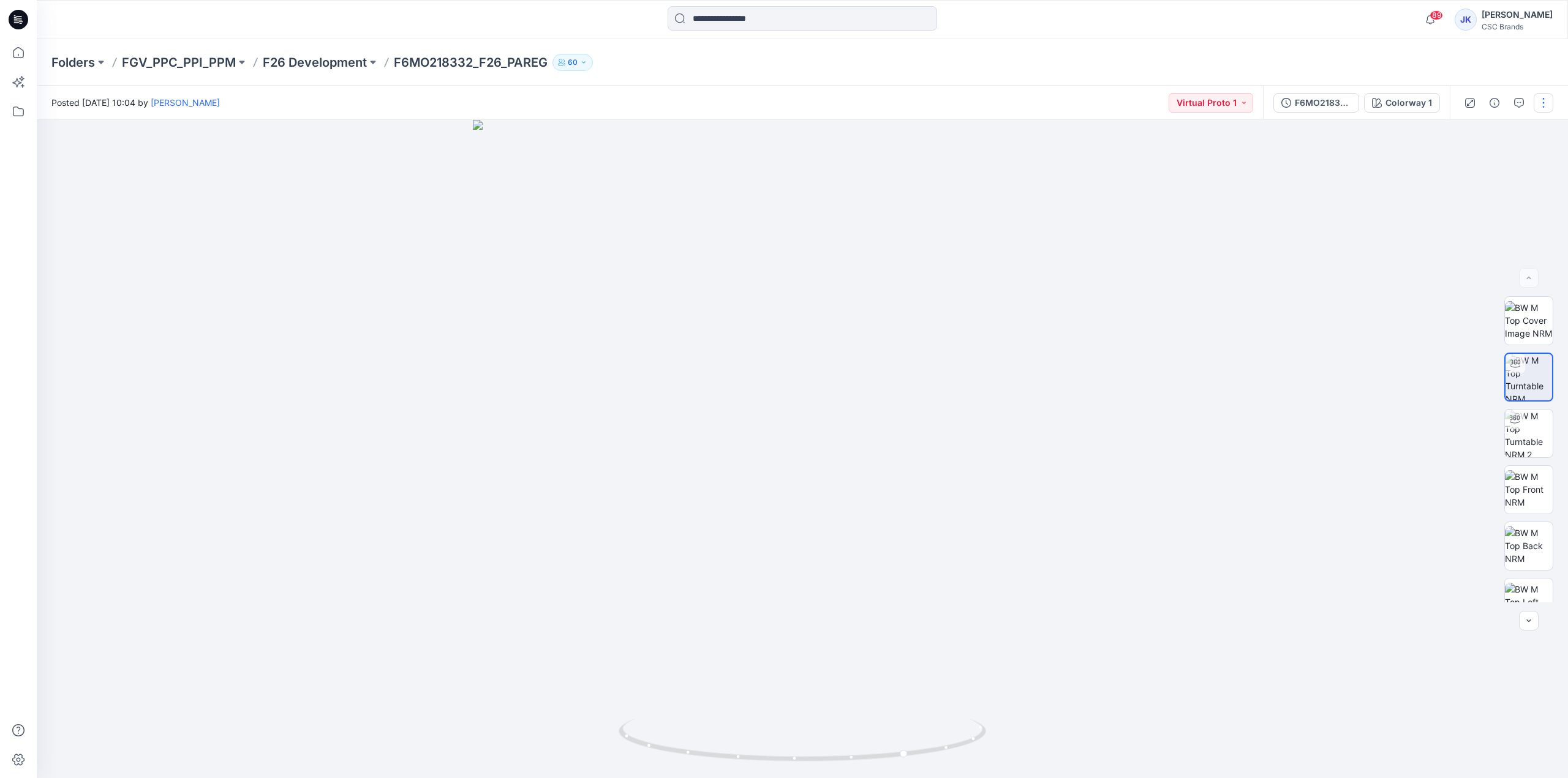
click at [1538, 101] on button "button" at bounding box center [1543, 103] width 20 height 20
click at [1474, 164] on button "Edit" at bounding box center [1492, 166] width 113 height 23
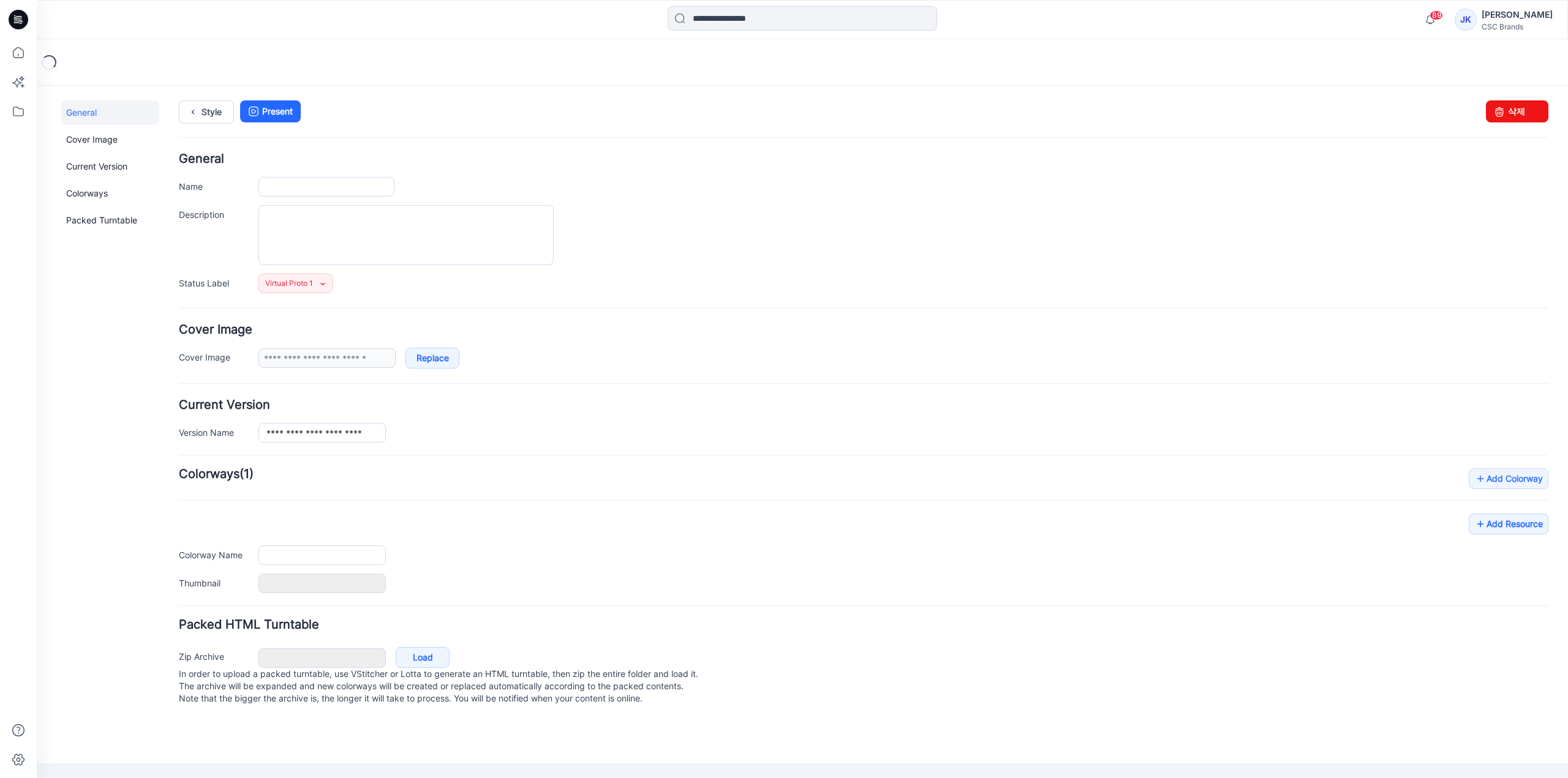
type input "**********"
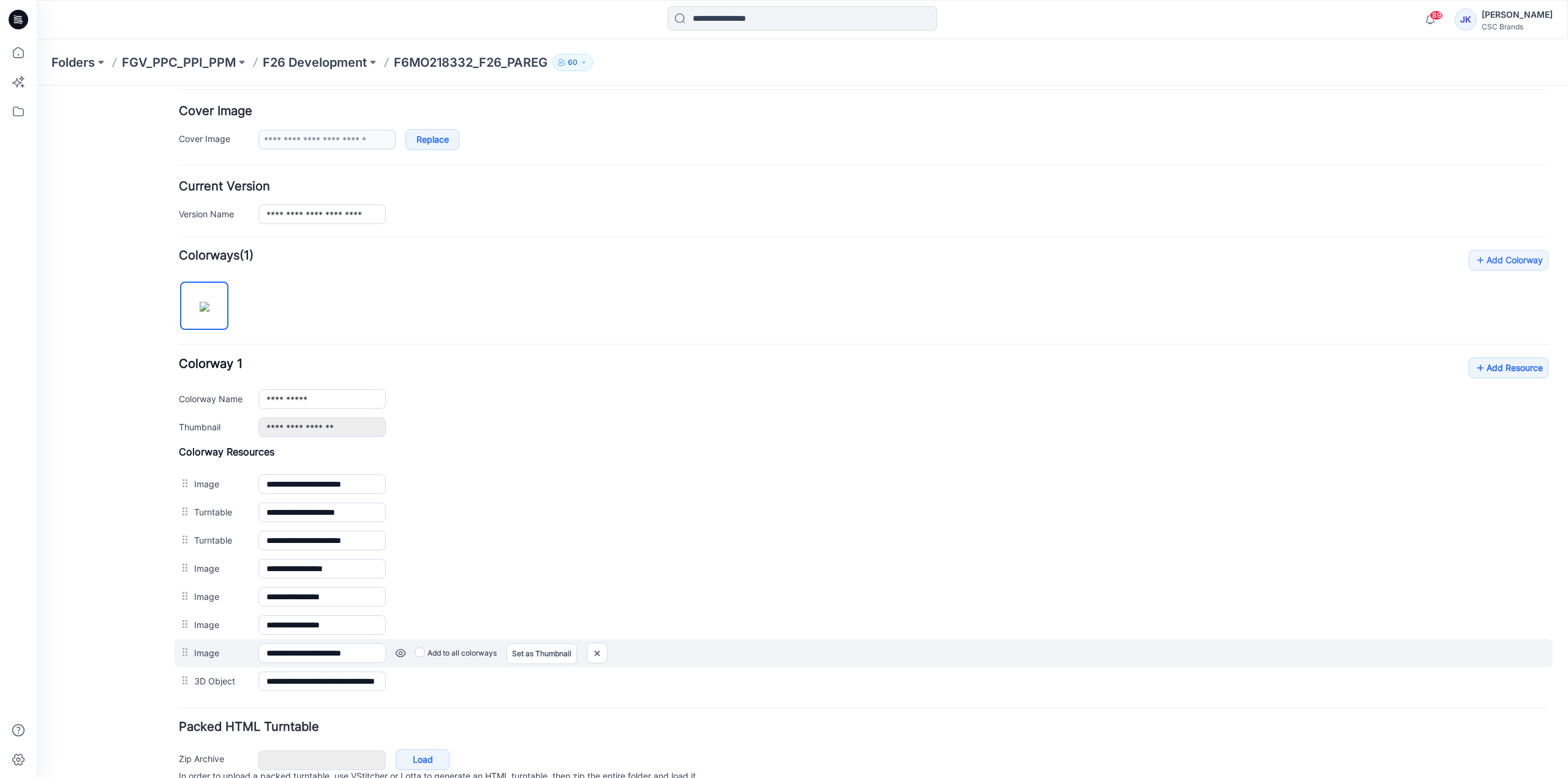
scroll to position [269, 0]
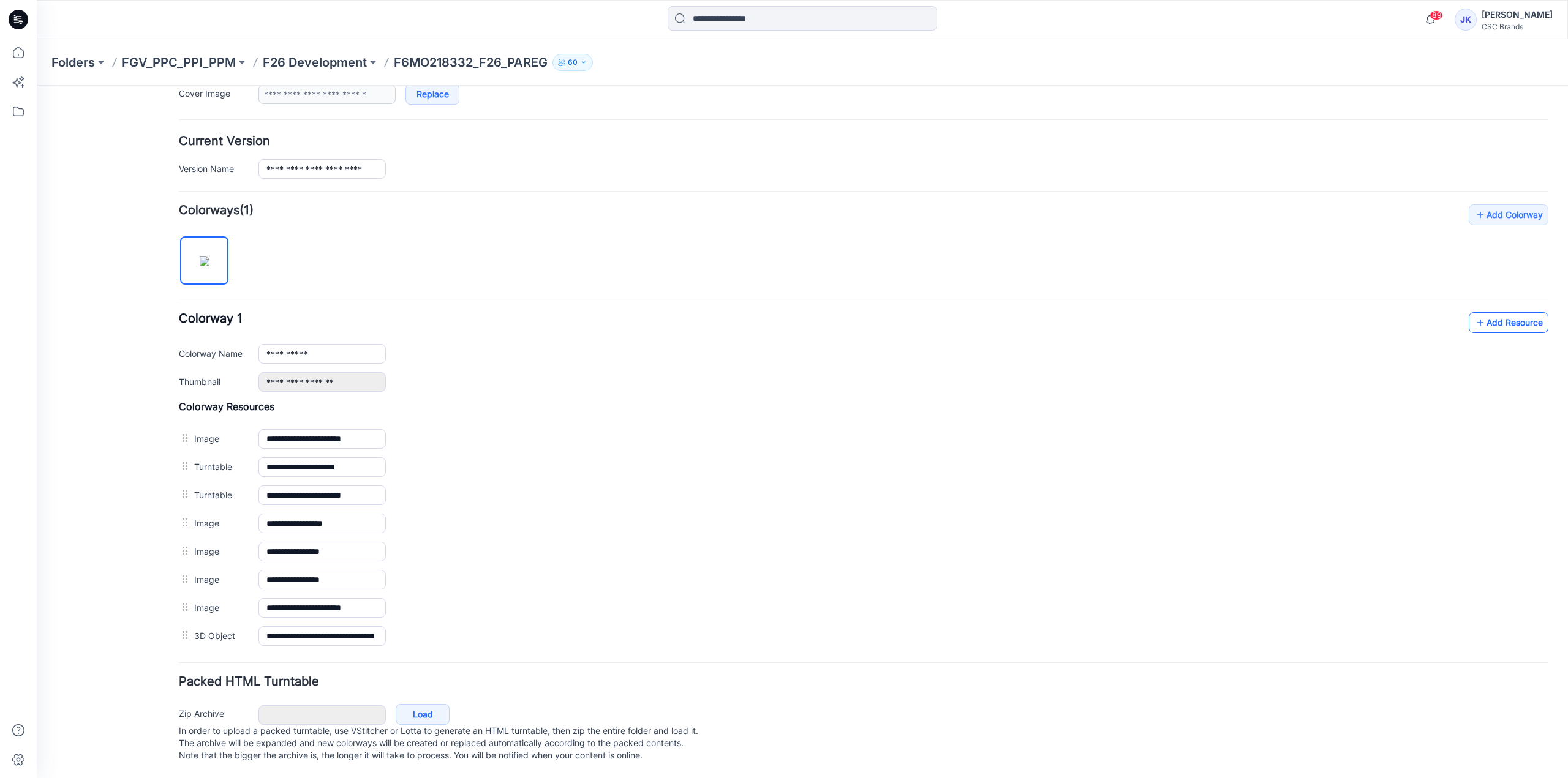
click at [1482, 320] on link "Add Resource" at bounding box center [1508, 322] width 80 height 21
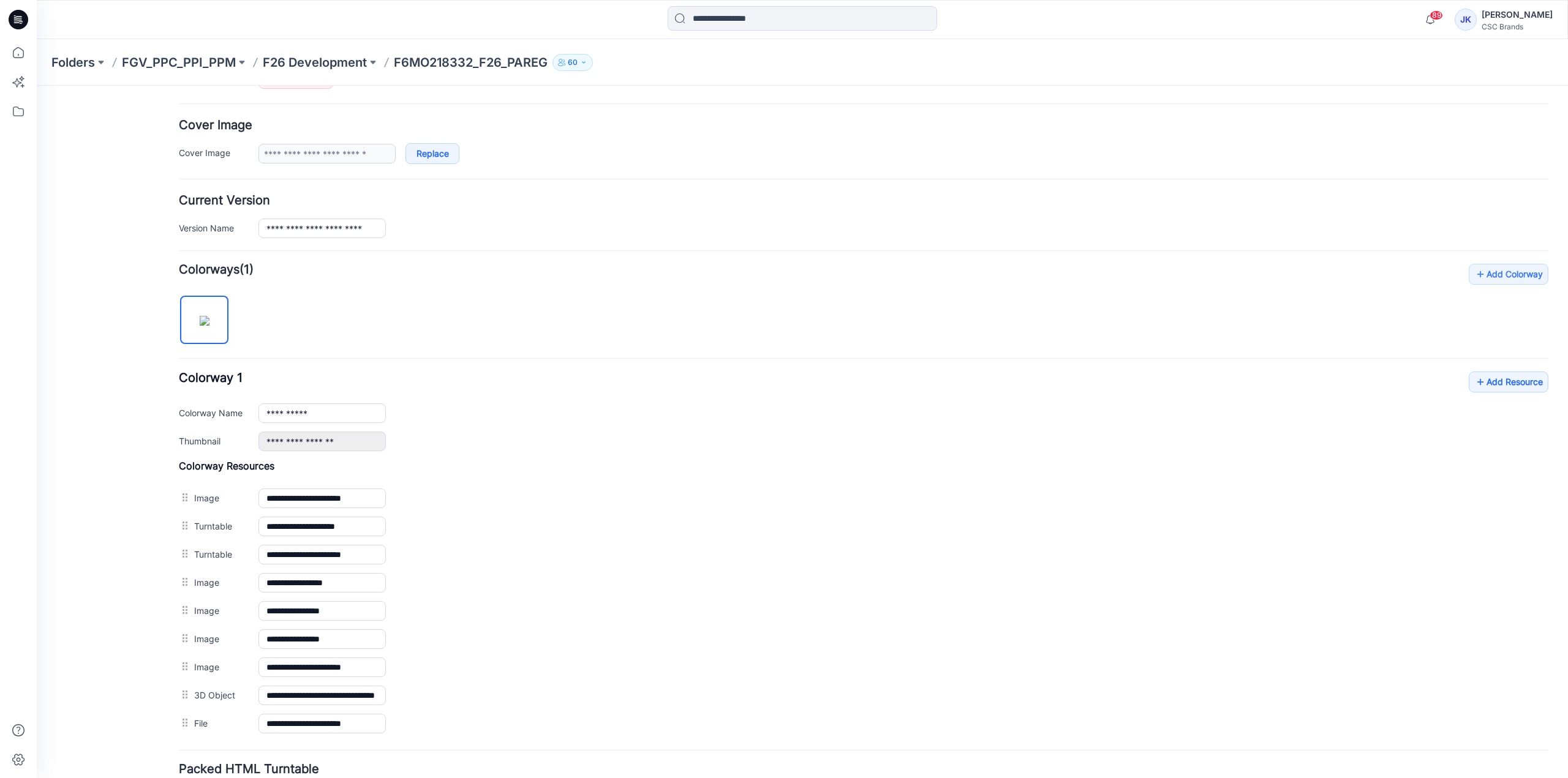
scroll to position [0, 0]
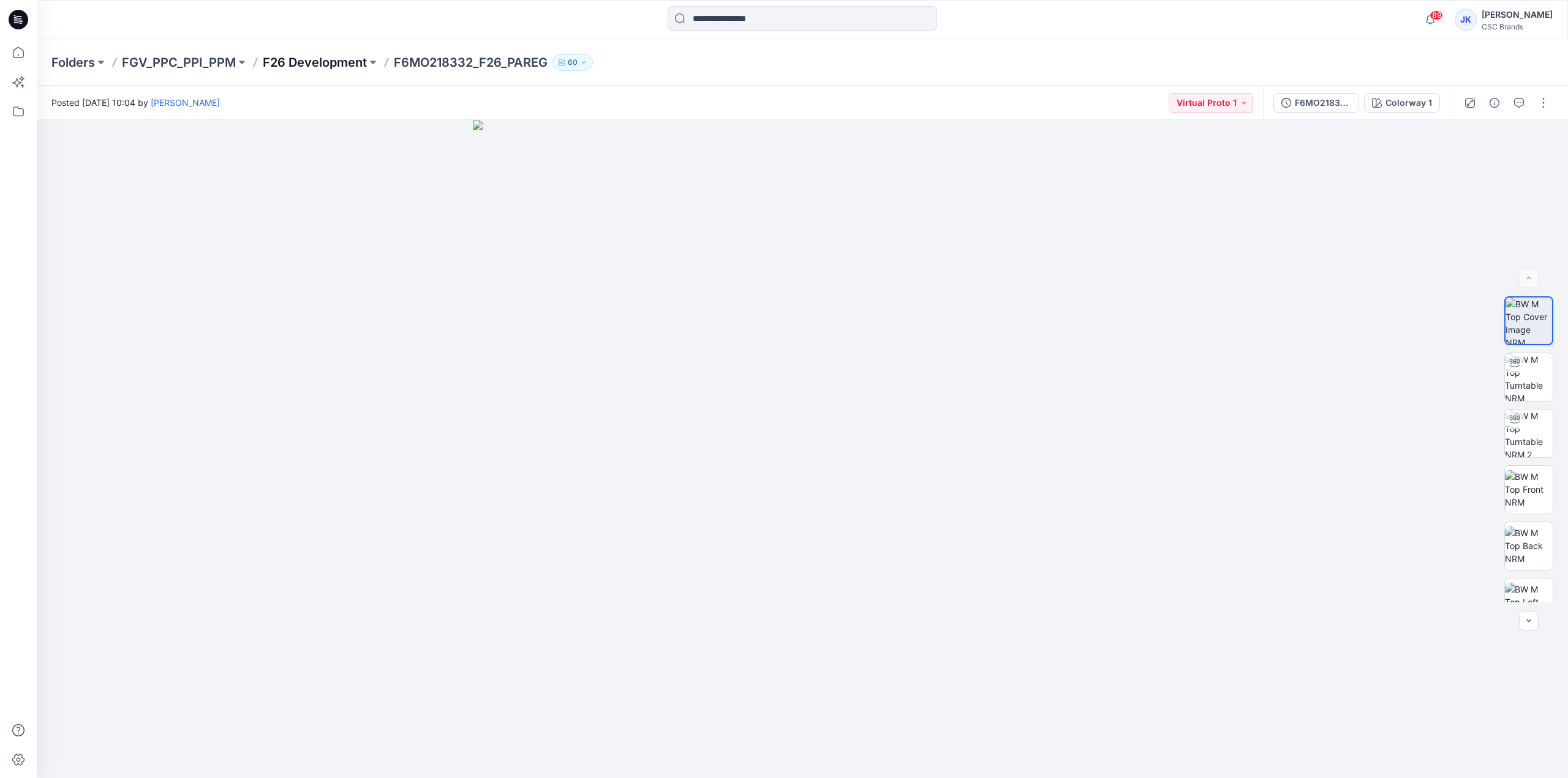
click at [325, 63] on p "F26 Development" at bounding box center [315, 62] width 104 height 17
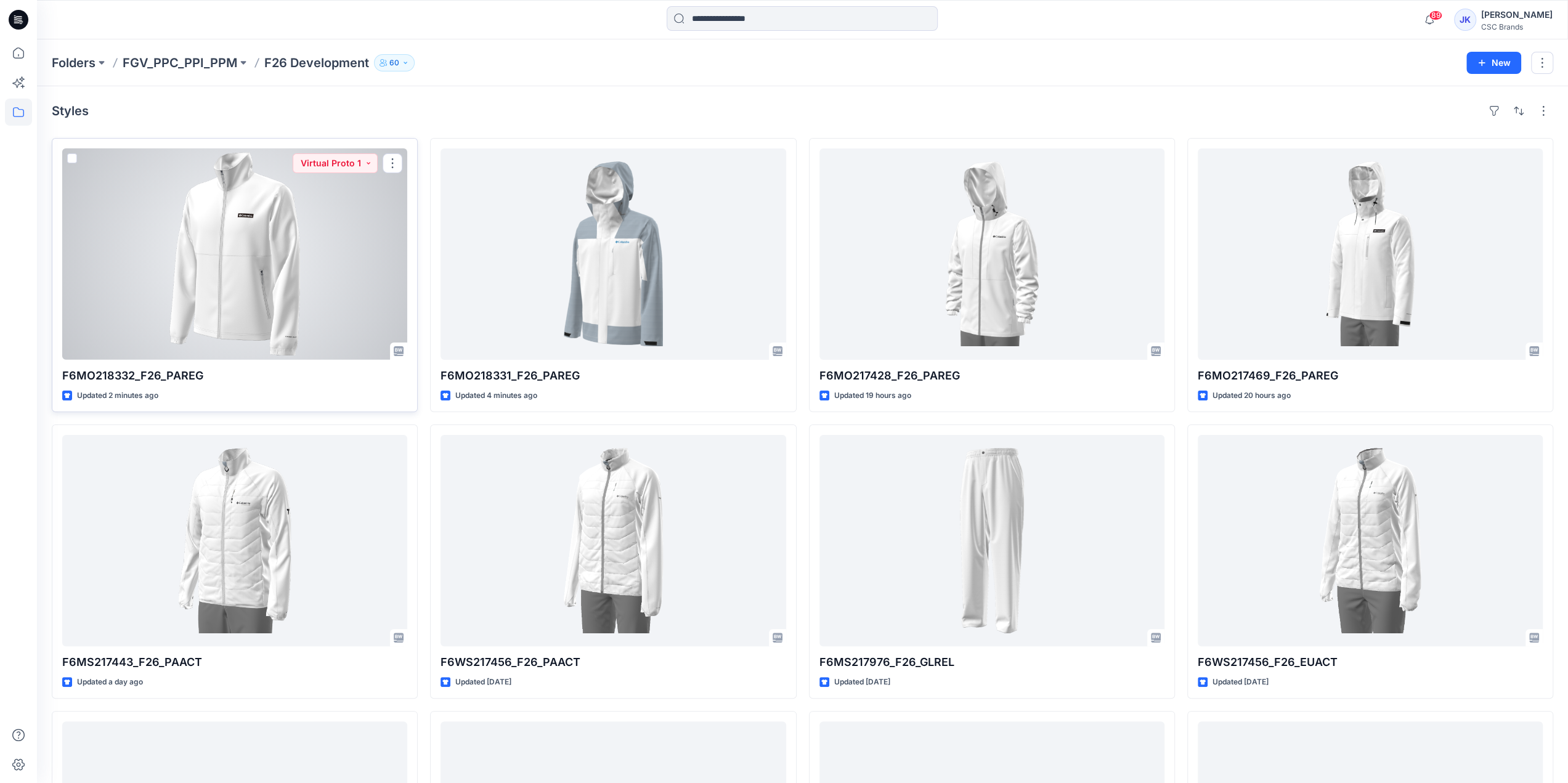
click at [340, 242] on div at bounding box center [234, 255] width 345 height 212
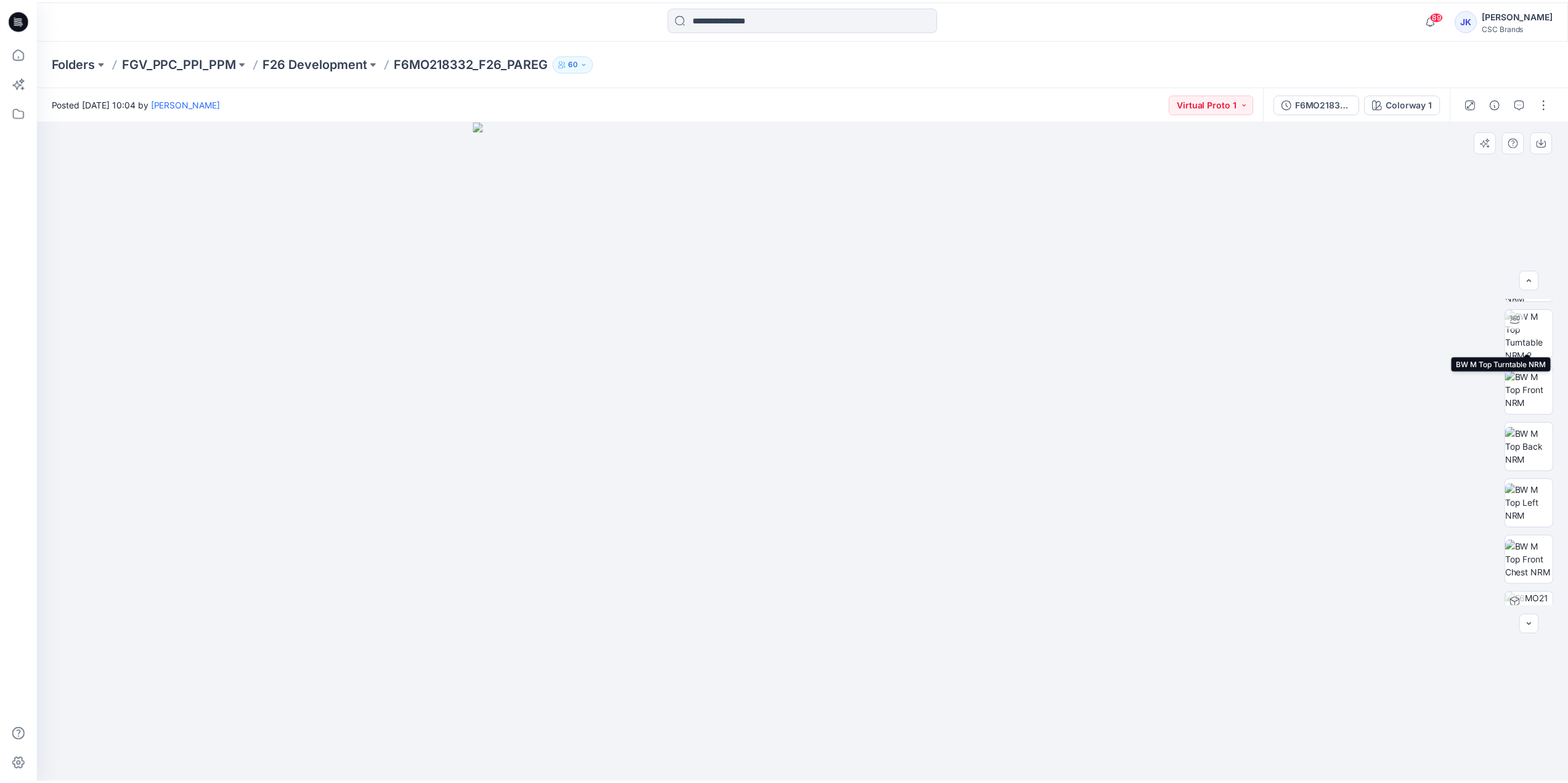
scroll to position [194, 0]
click at [333, 61] on p "F26 Development" at bounding box center [317, 63] width 105 height 17
